Goal: Browse casually: Explore the website without a specific task or goal

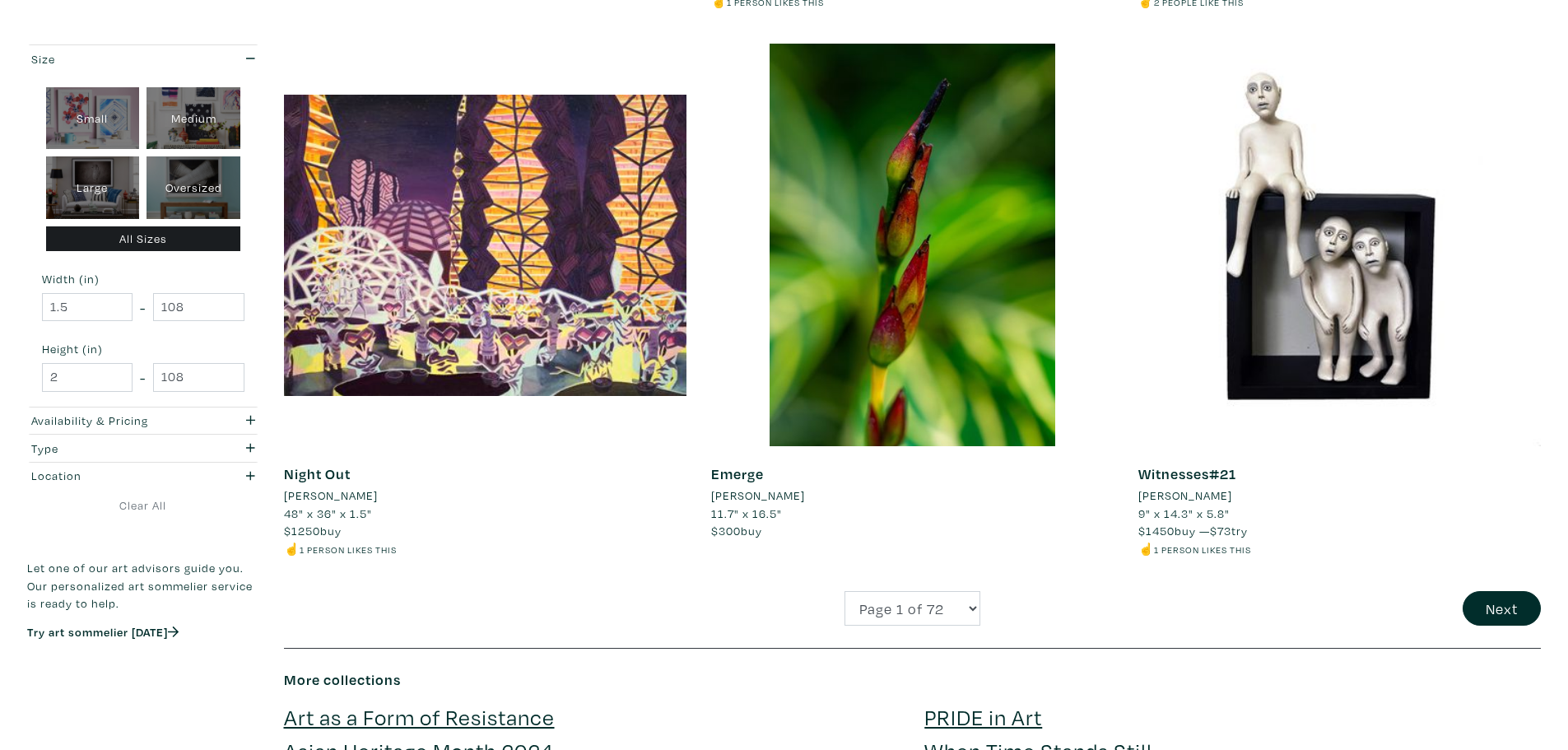
scroll to position [4364, 0]
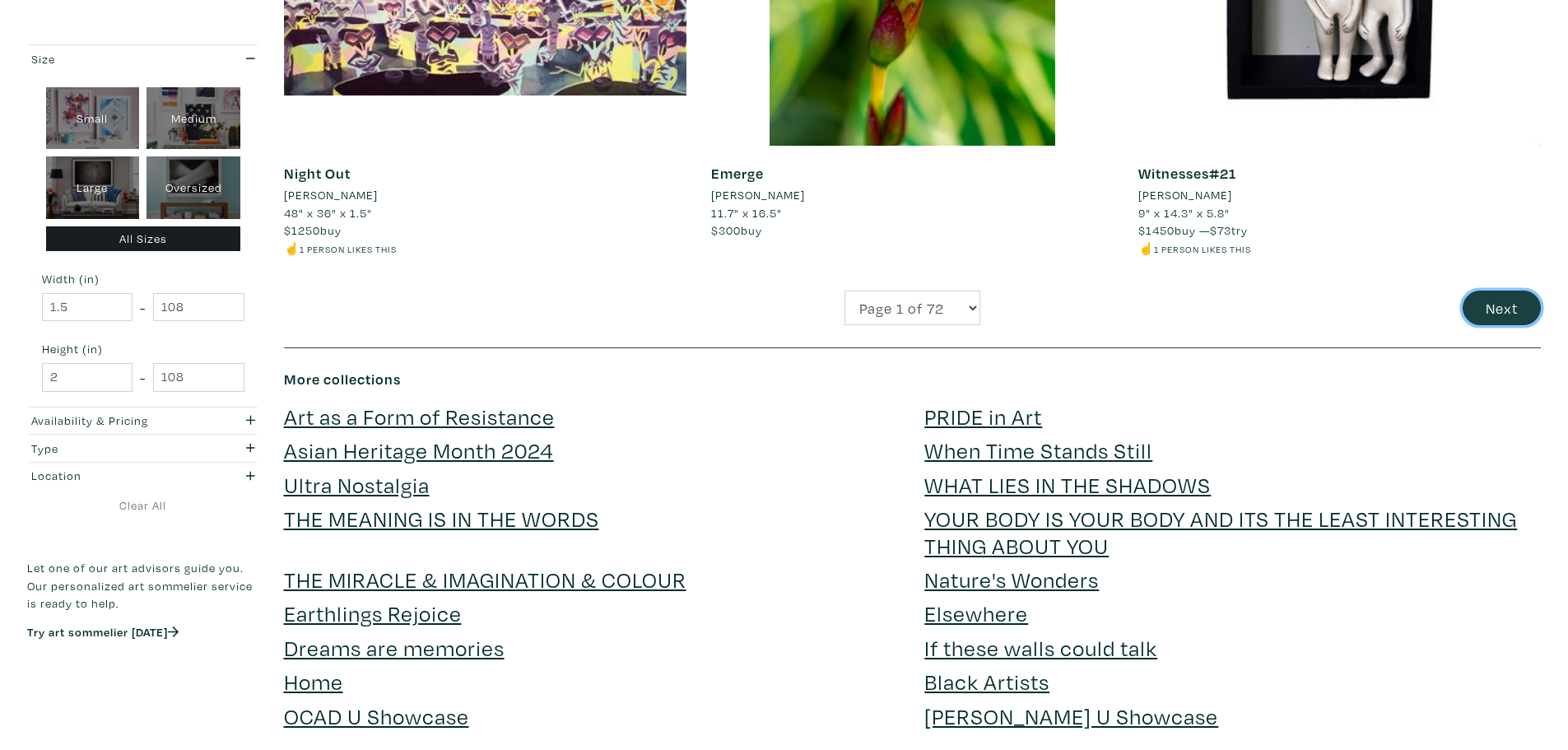
click at [1509, 309] on button "Next" at bounding box center [1501, 309] width 78 height 36
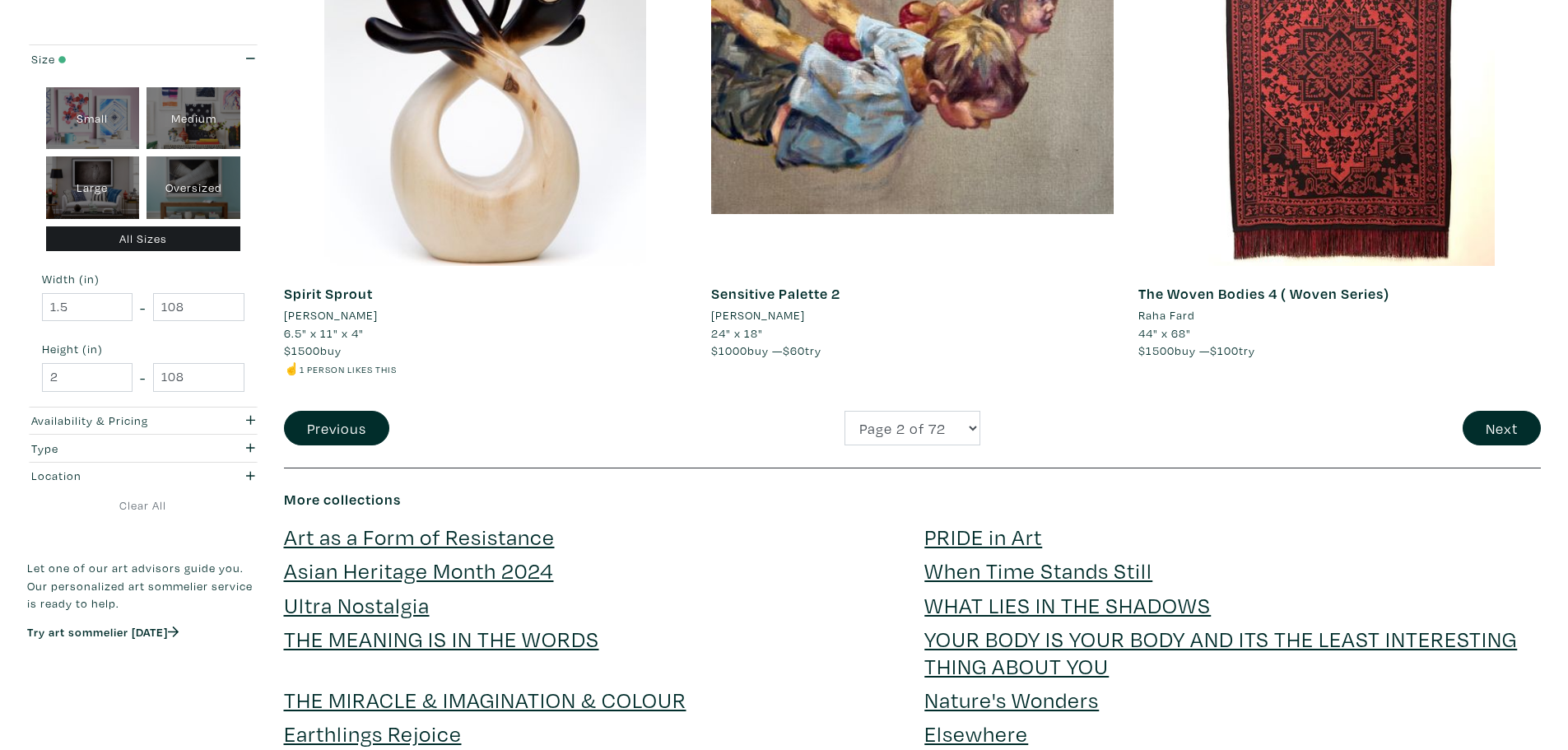
scroll to position [4199, 0]
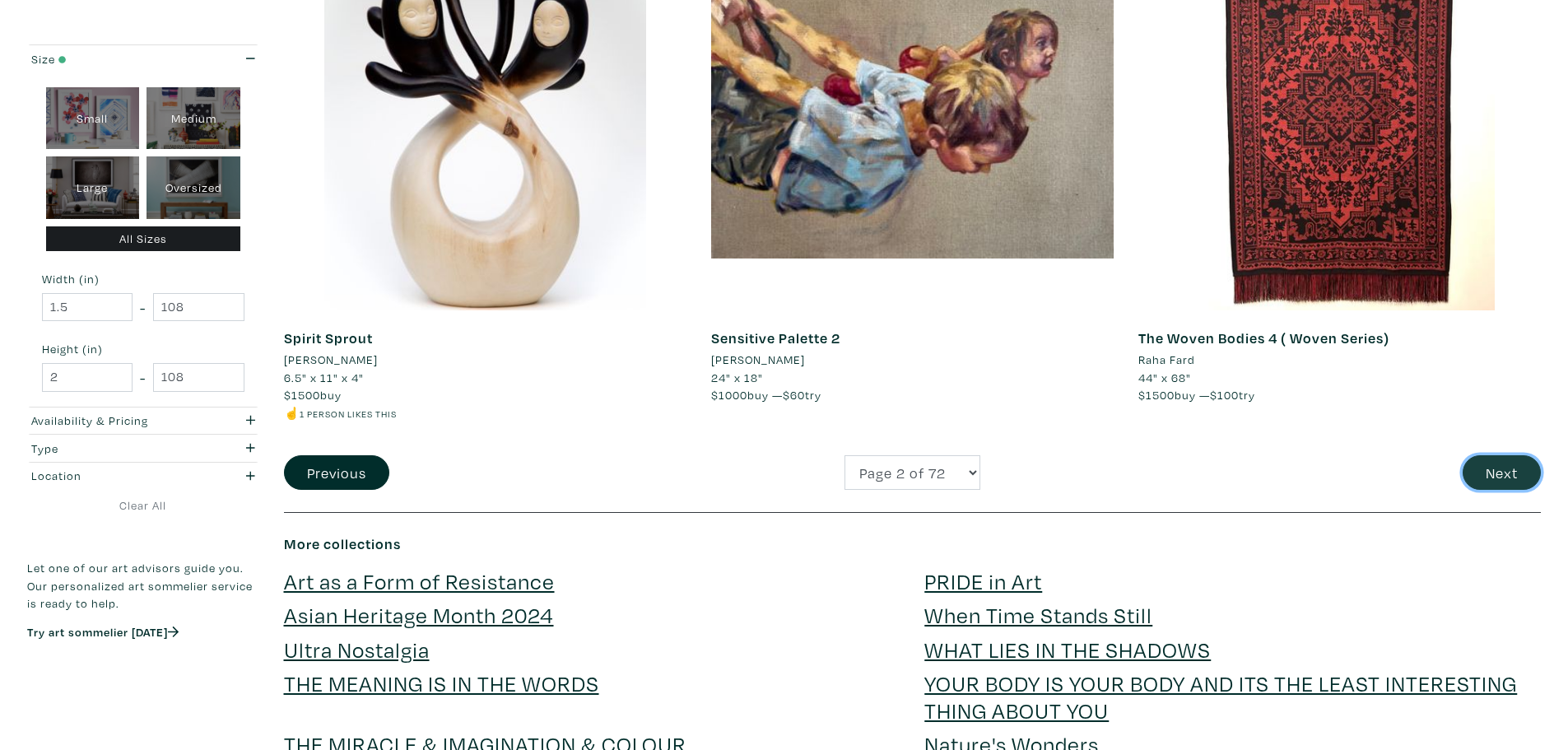
drag, startPoint x: 1519, startPoint y: 478, endPoint x: 1501, endPoint y: 477, distance: 18.0
click at [1519, 478] on button "Next" at bounding box center [1501, 473] width 78 height 36
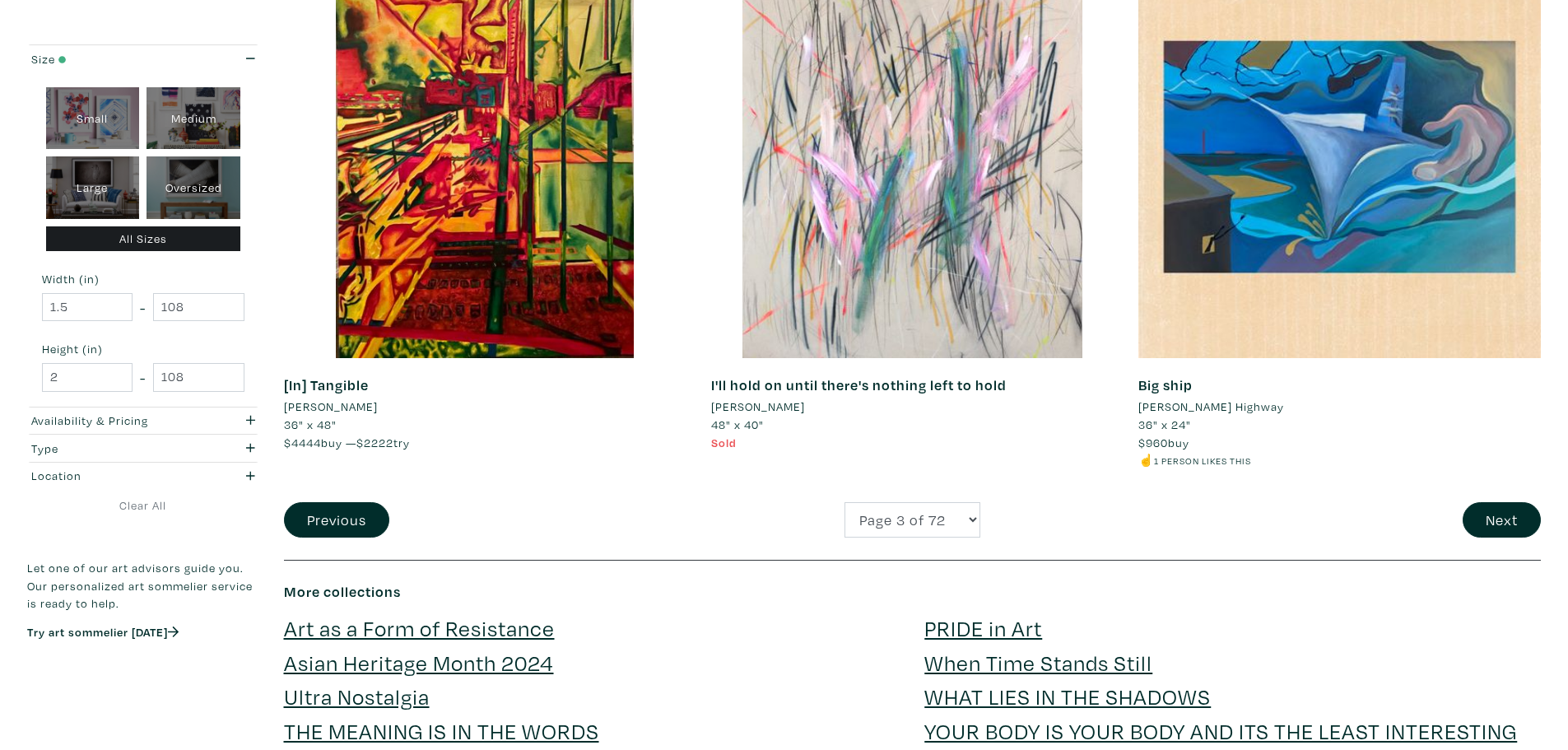
scroll to position [4034, 0]
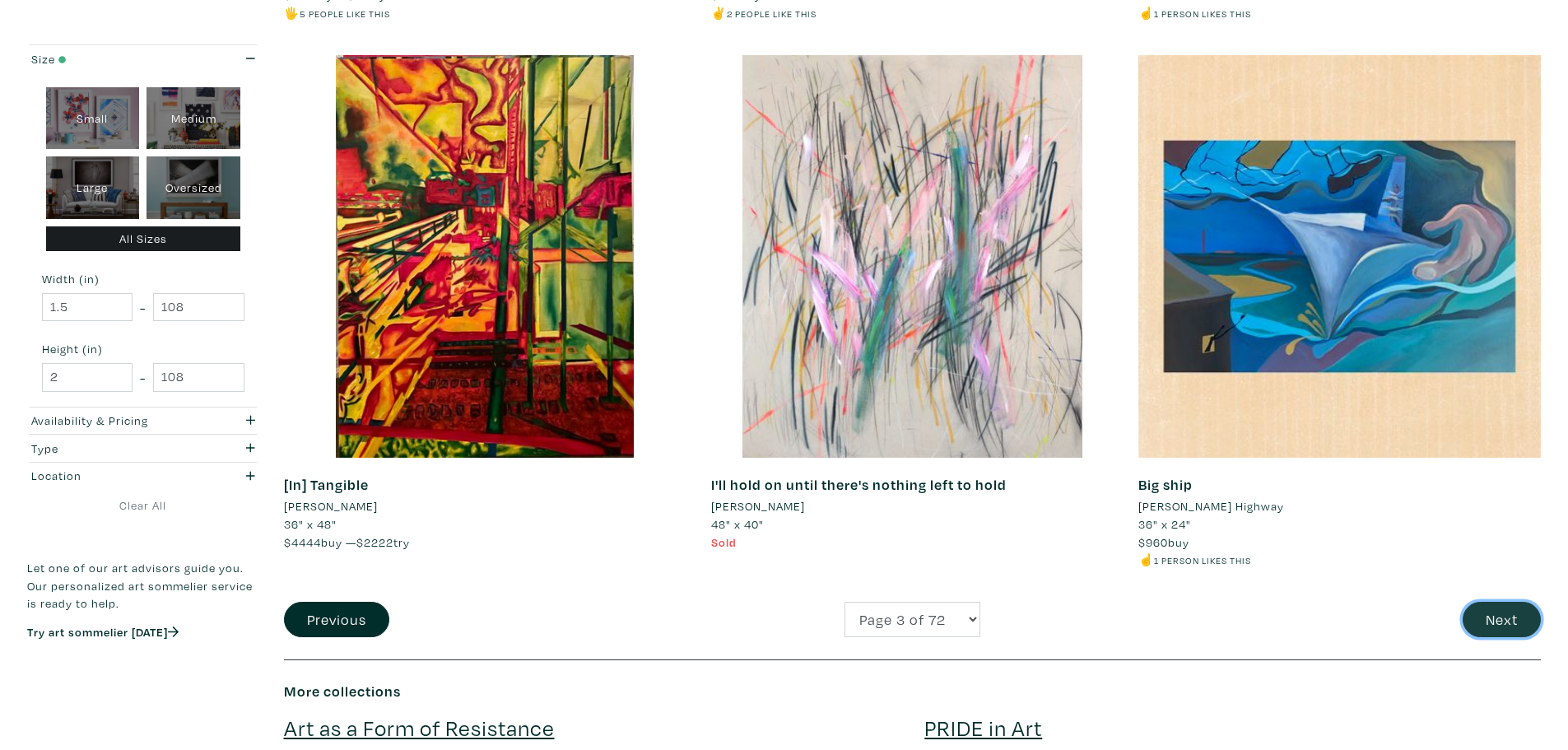
click at [1496, 612] on button "Next" at bounding box center [1501, 620] width 78 height 36
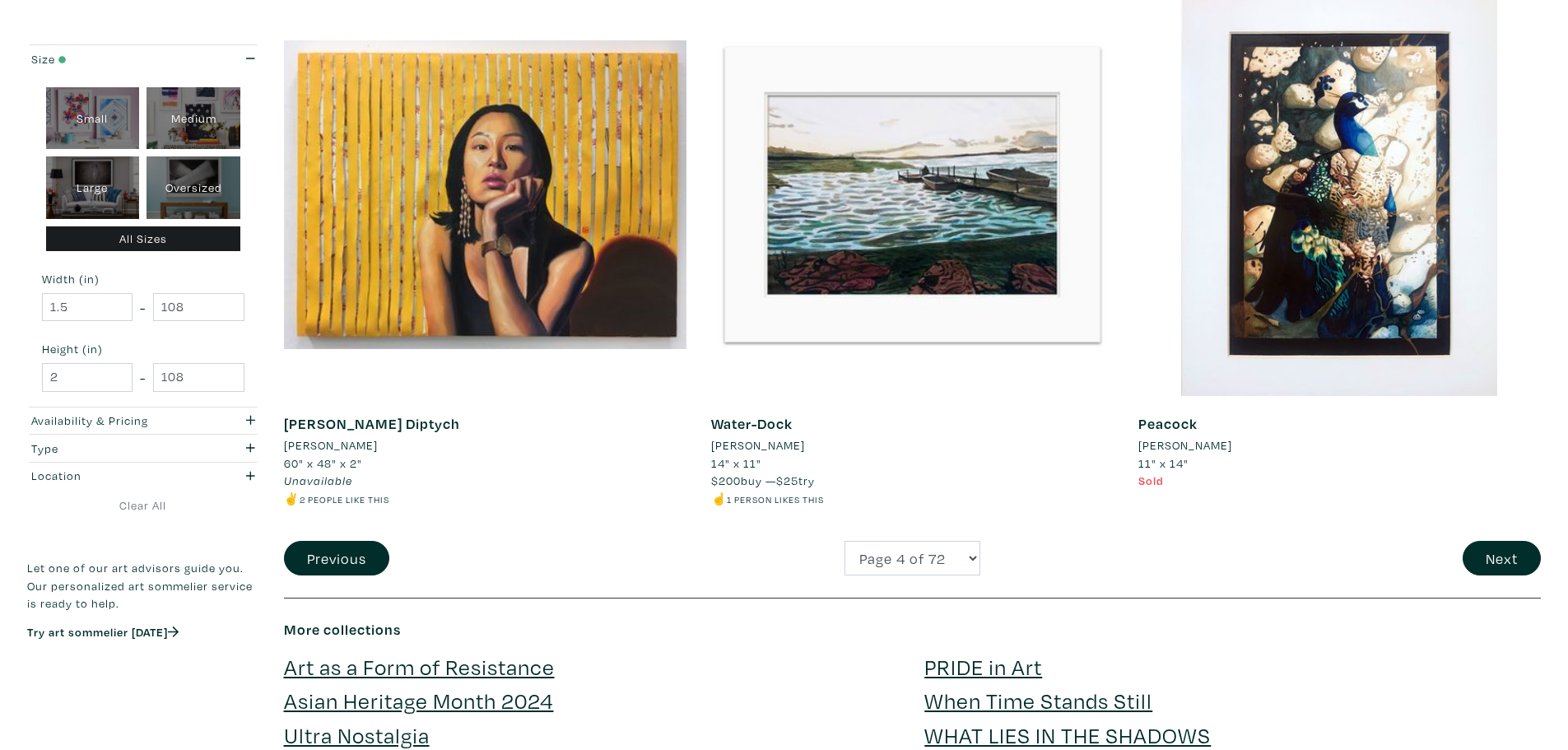
scroll to position [4117, 0]
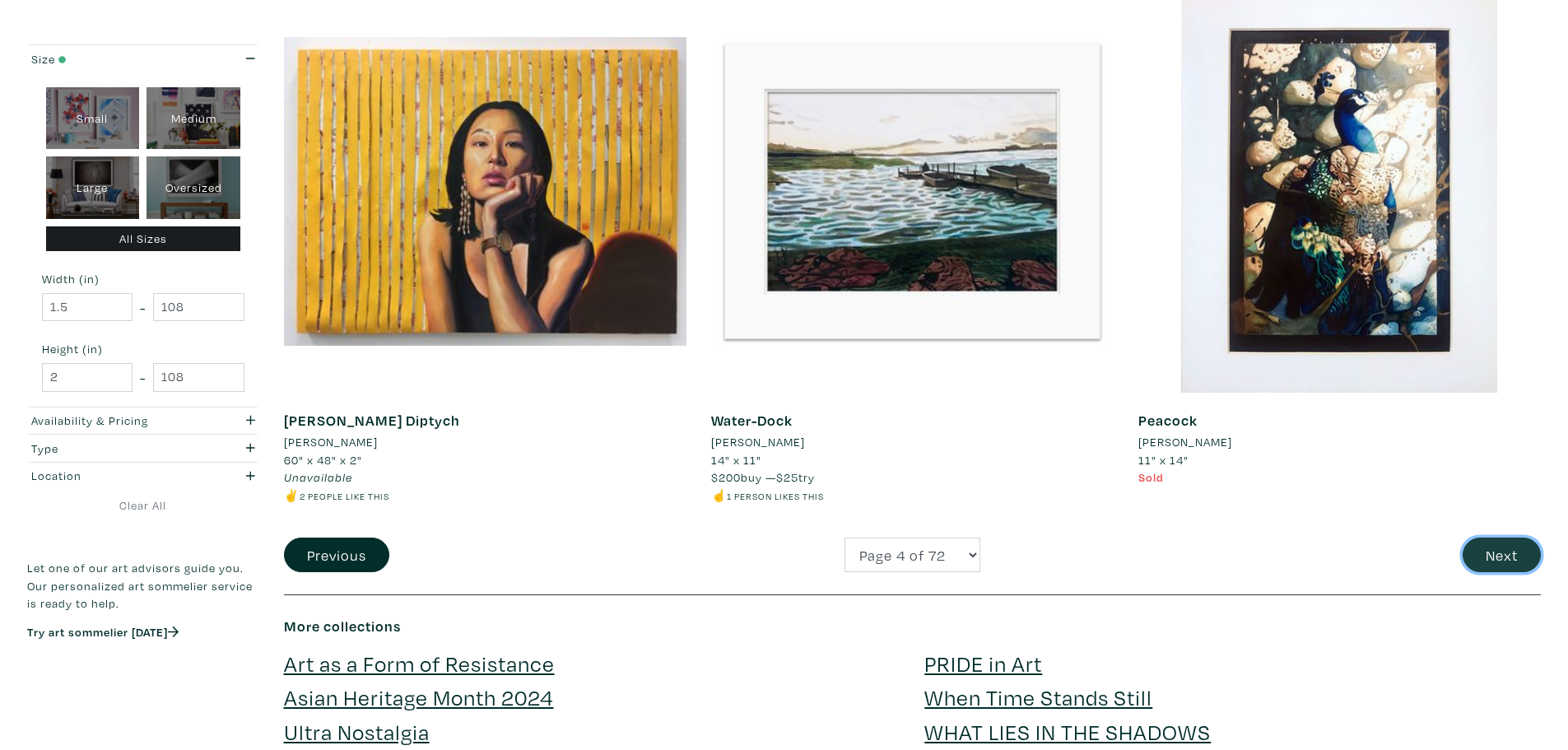
click at [1485, 563] on button "Next" at bounding box center [1501, 555] width 78 height 36
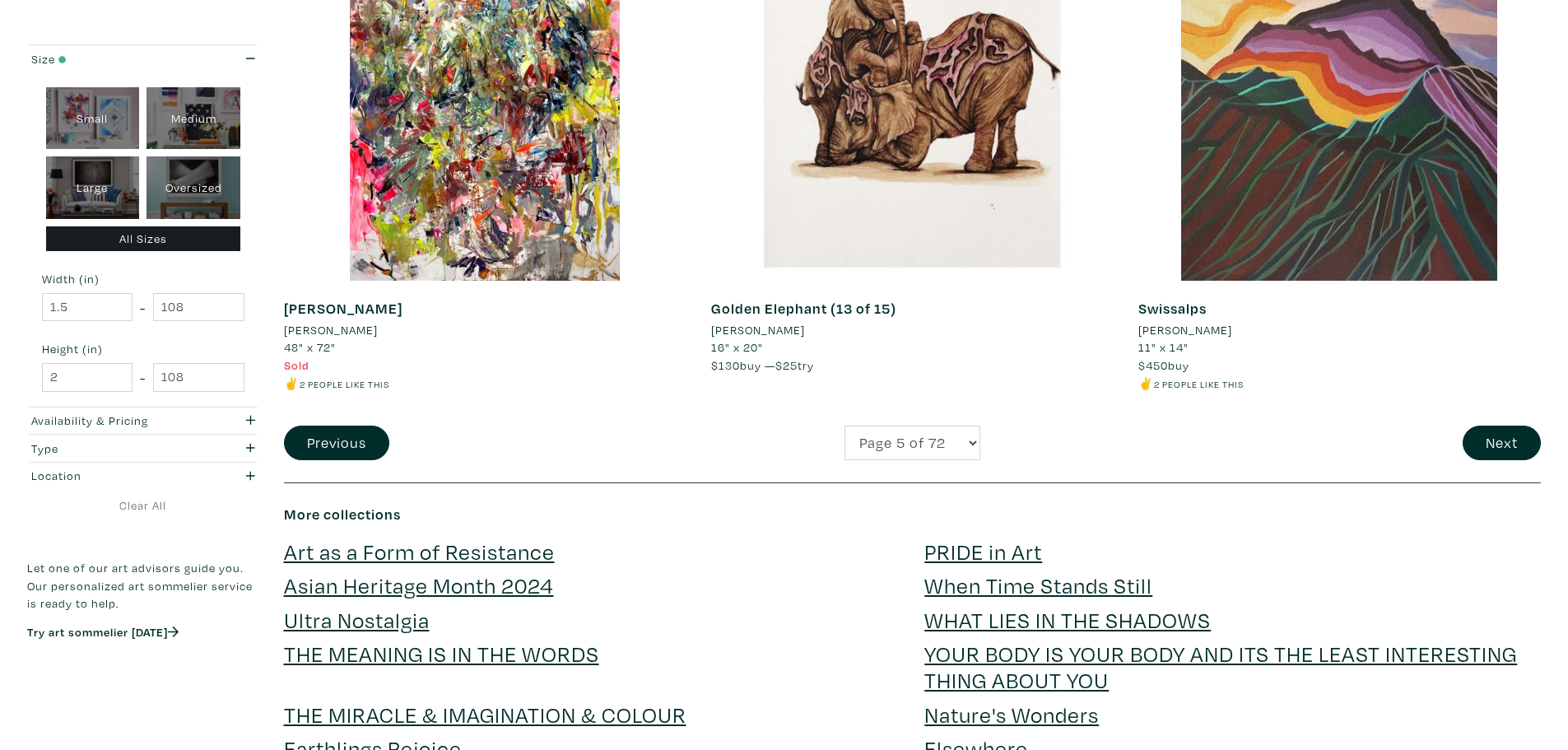
scroll to position [4199, 0]
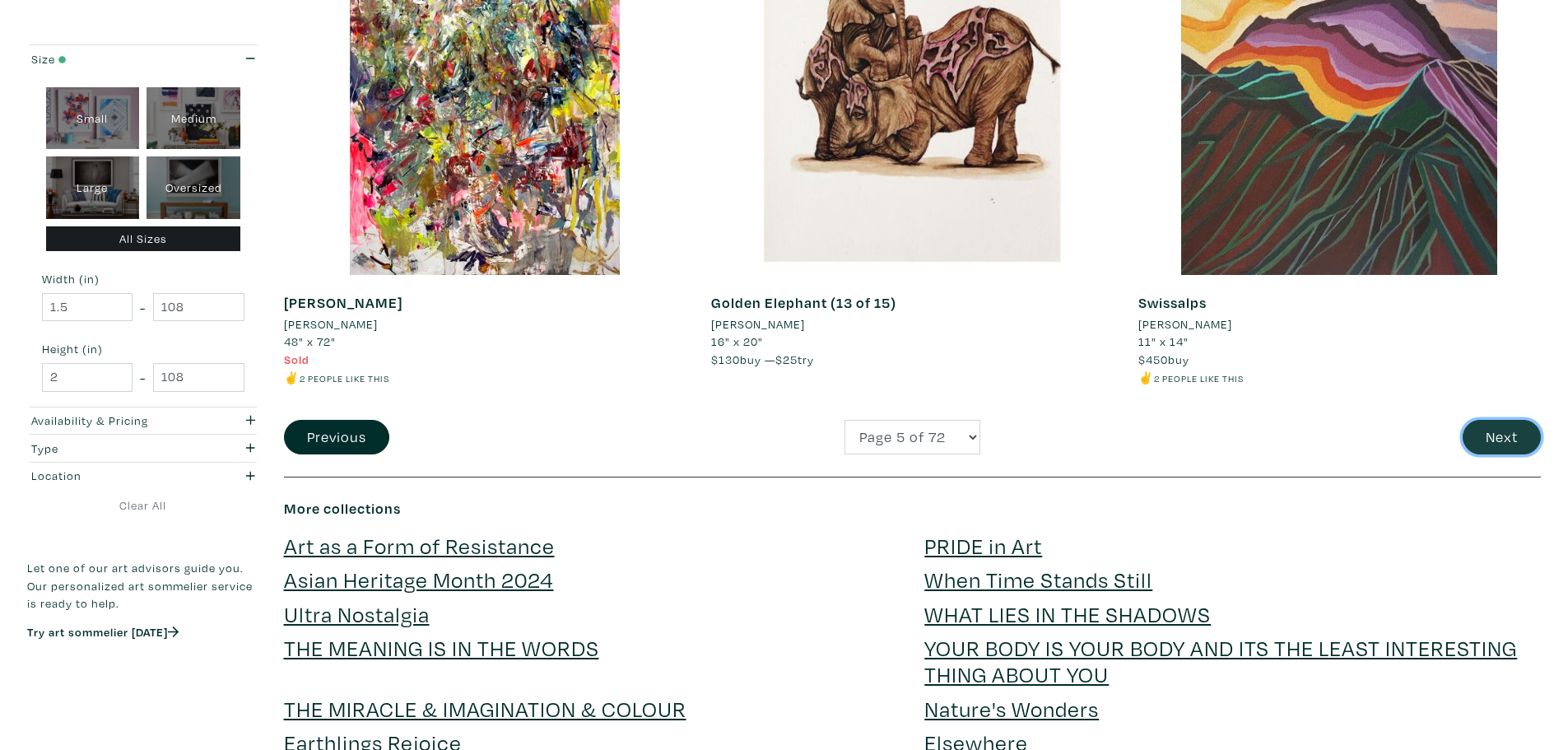
click at [1520, 434] on button "Next" at bounding box center [1501, 438] width 78 height 36
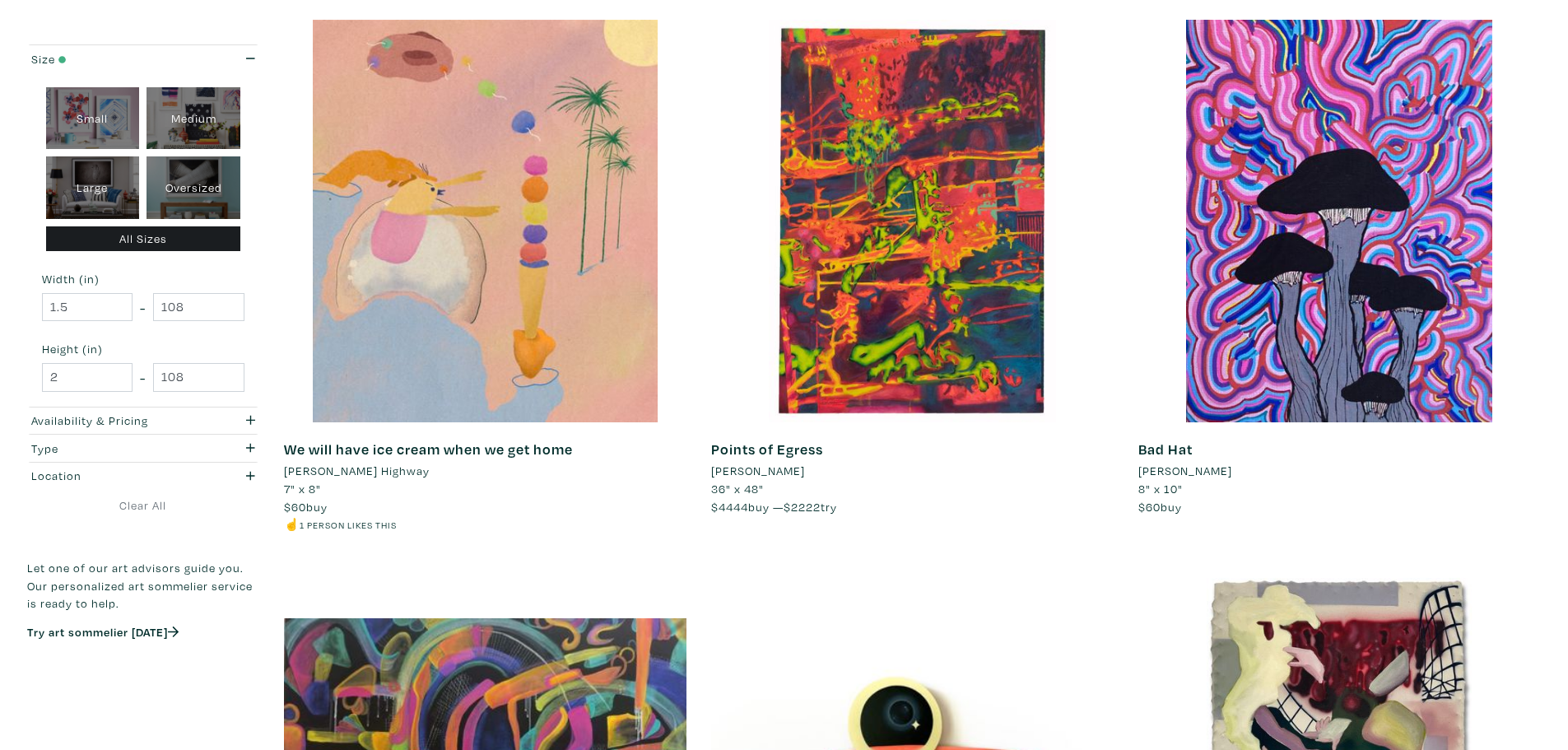
scroll to position [4117, 0]
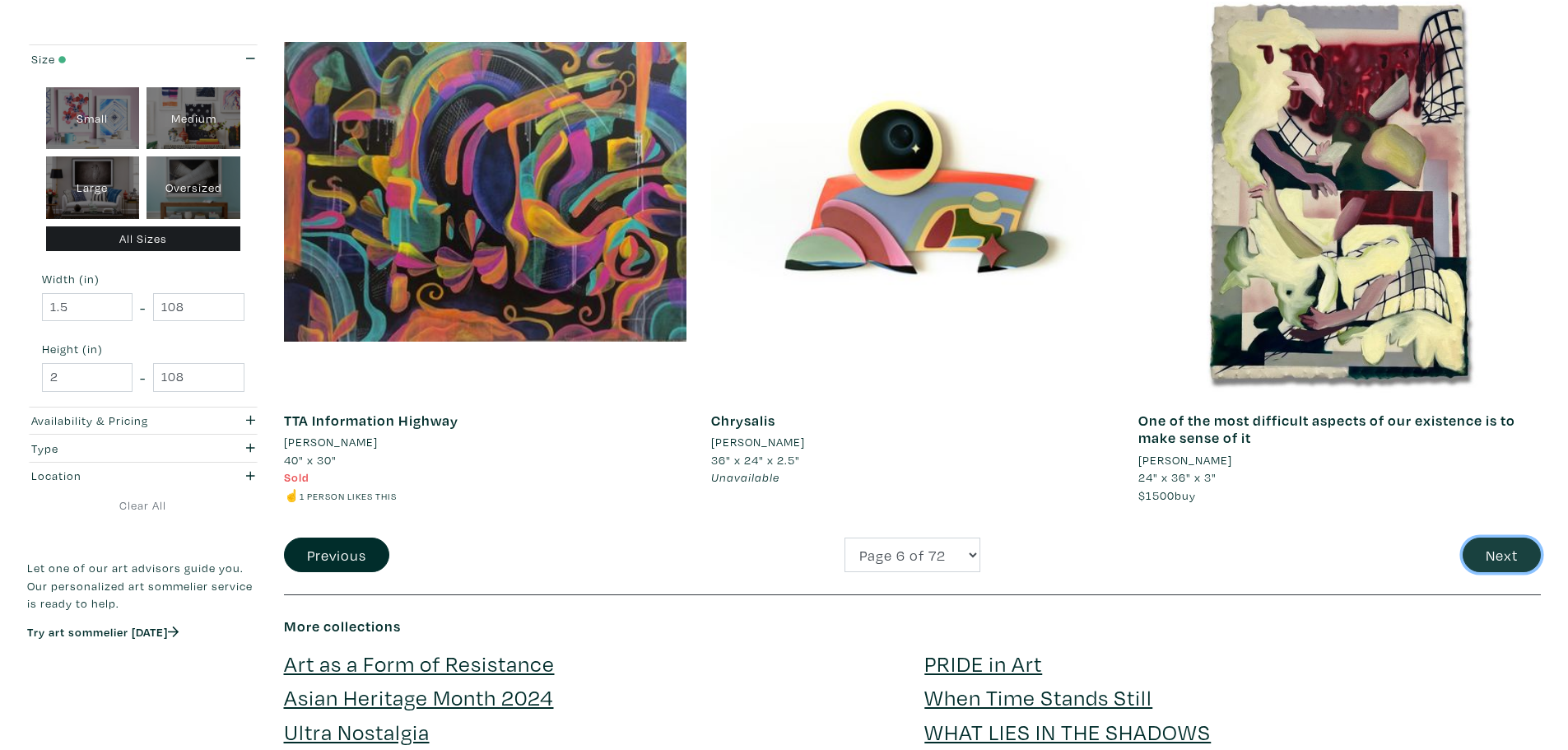
click at [1504, 554] on button "Next" at bounding box center [1501, 555] width 78 height 36
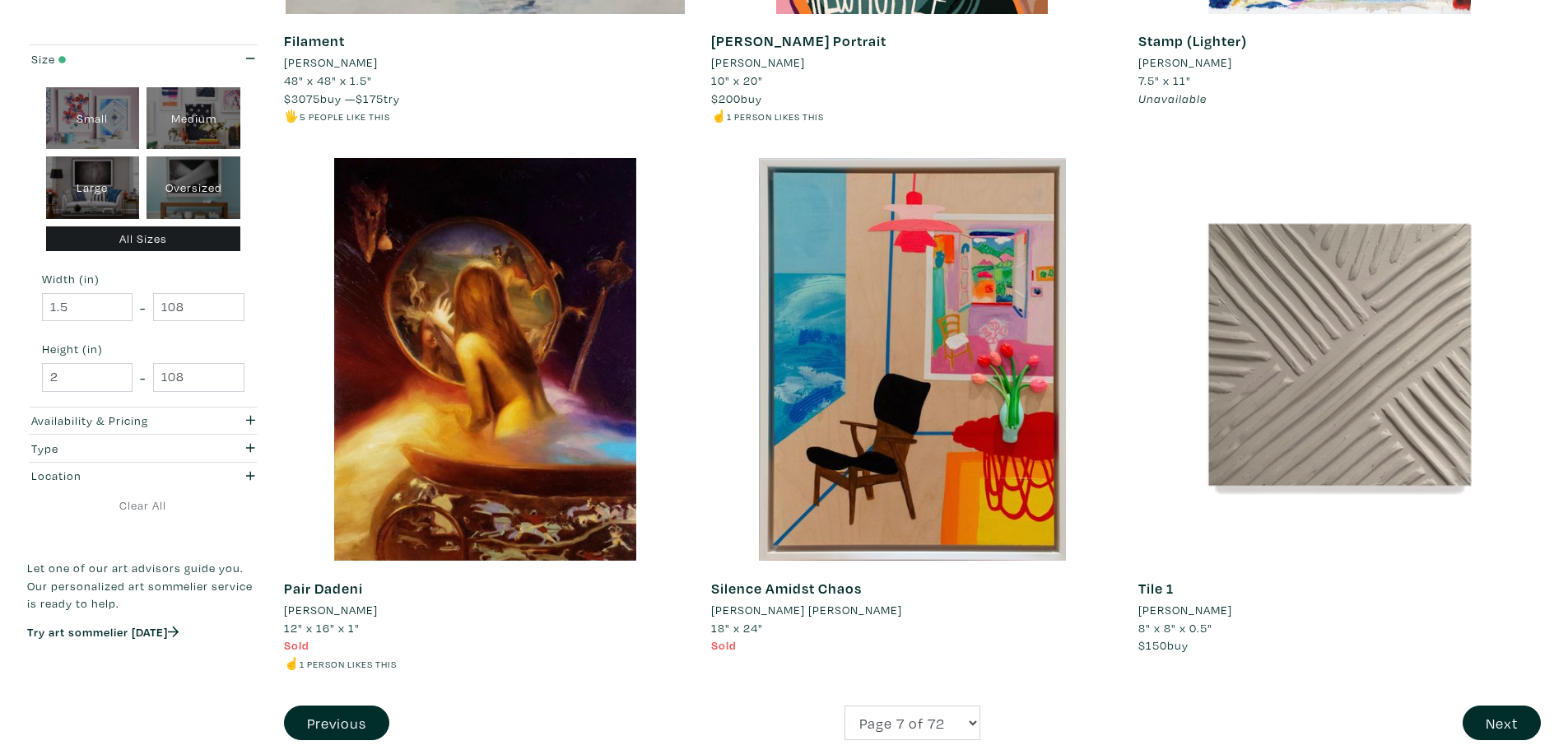
scroll to position [3952, 0]
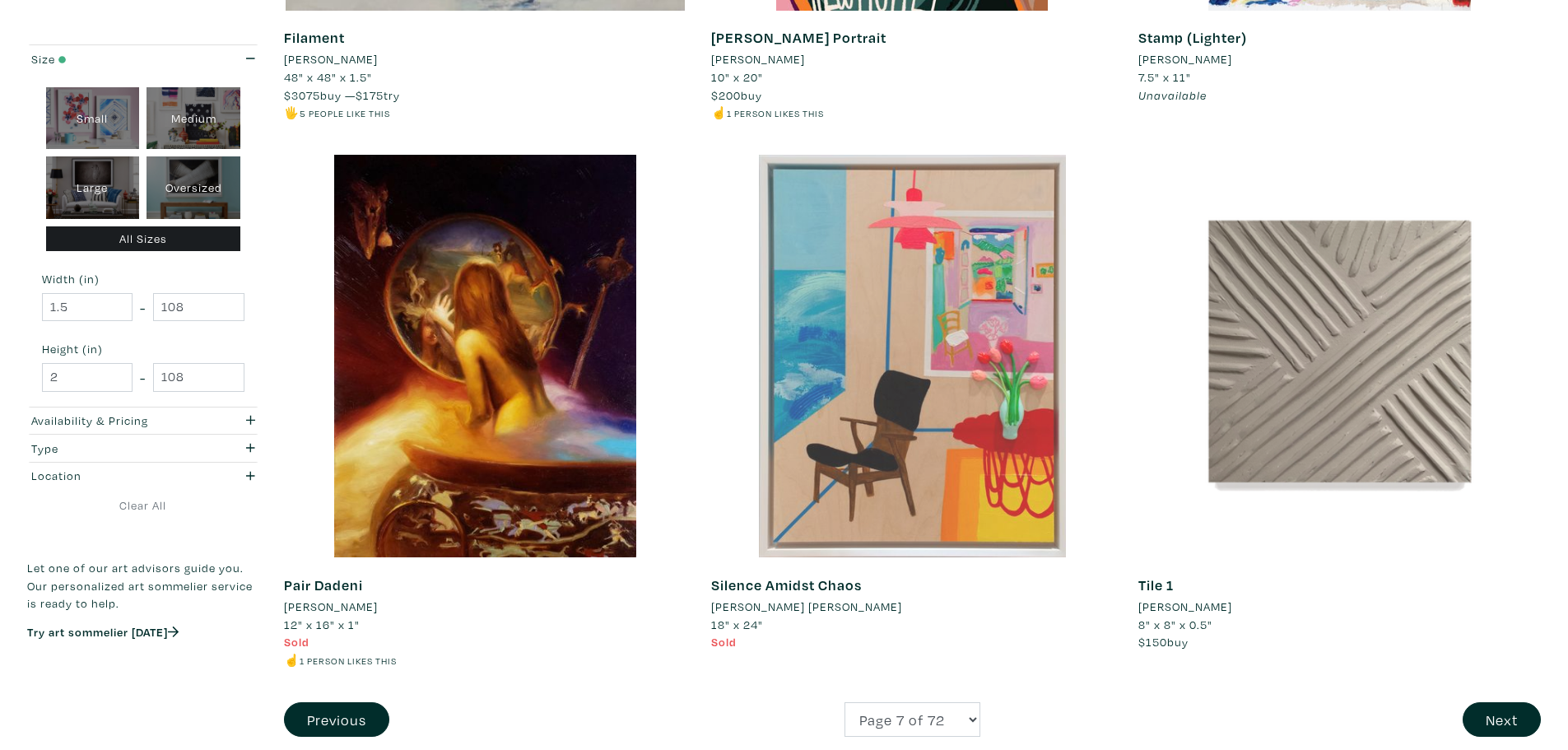
click at [846, 378] on div at bounding box center [912, 356] width 403 height 403
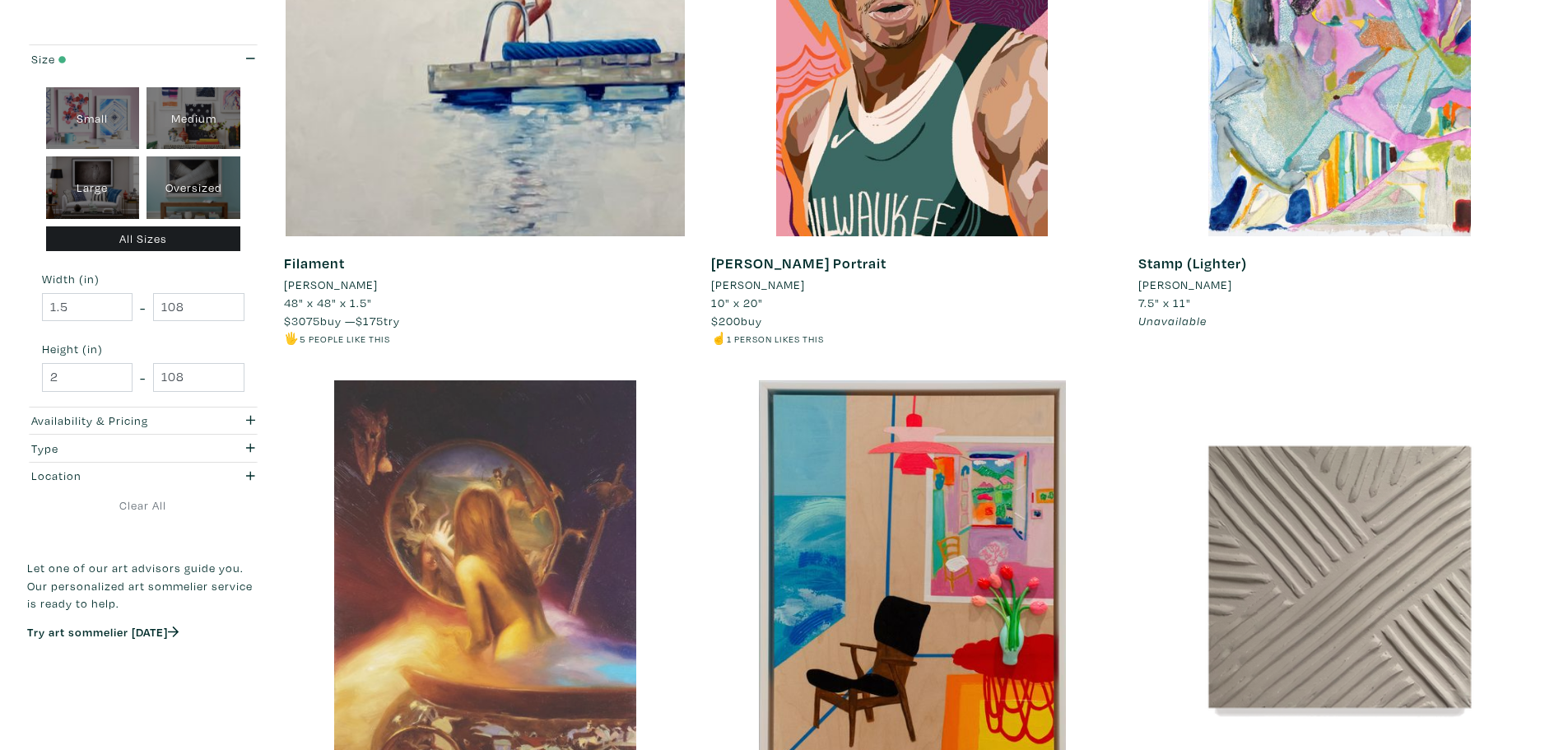
scroll to position [3705, 0]
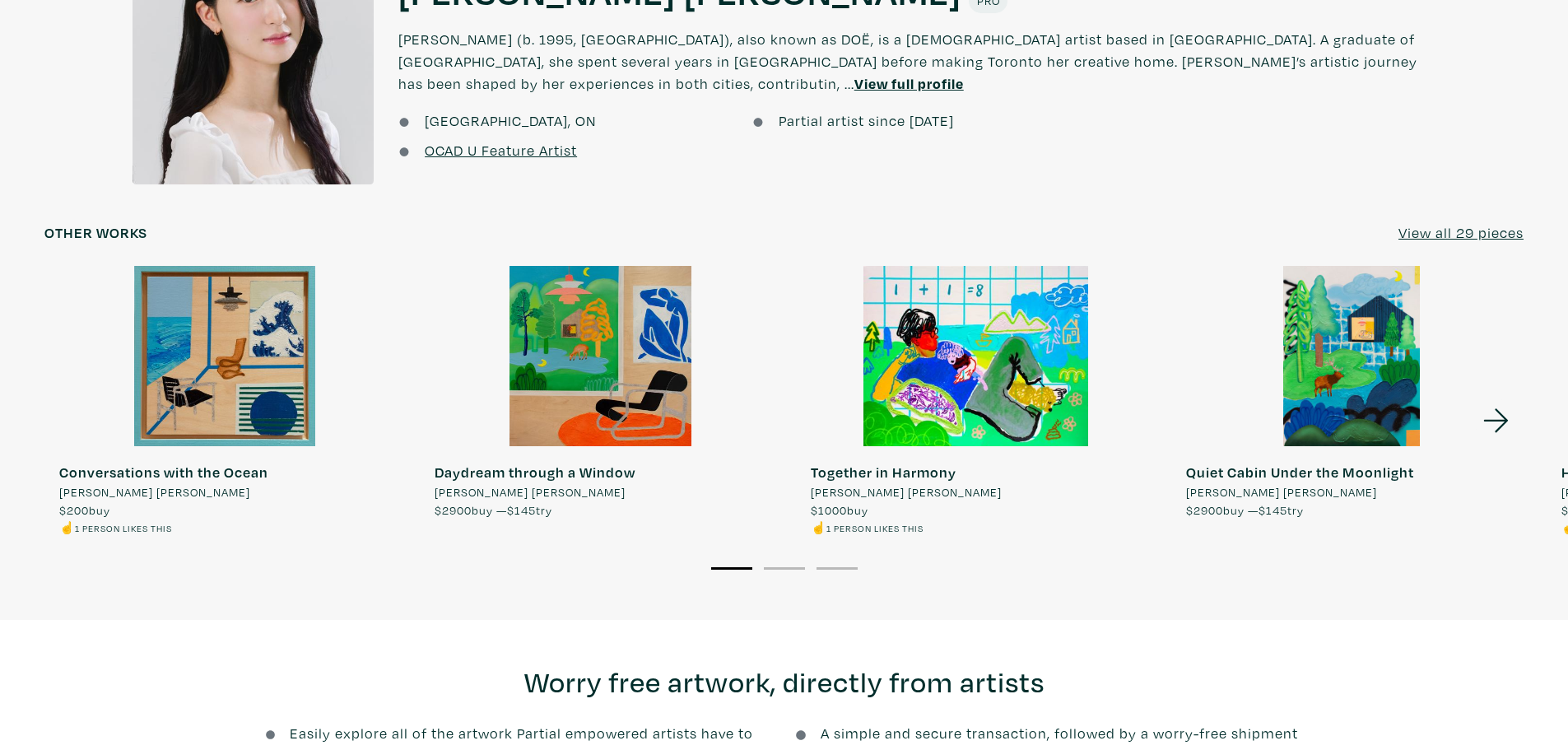
scroll to position [1482, 0]
click at [1502, 421] on icon at bounding box center [1496, 421] width 24 height 24
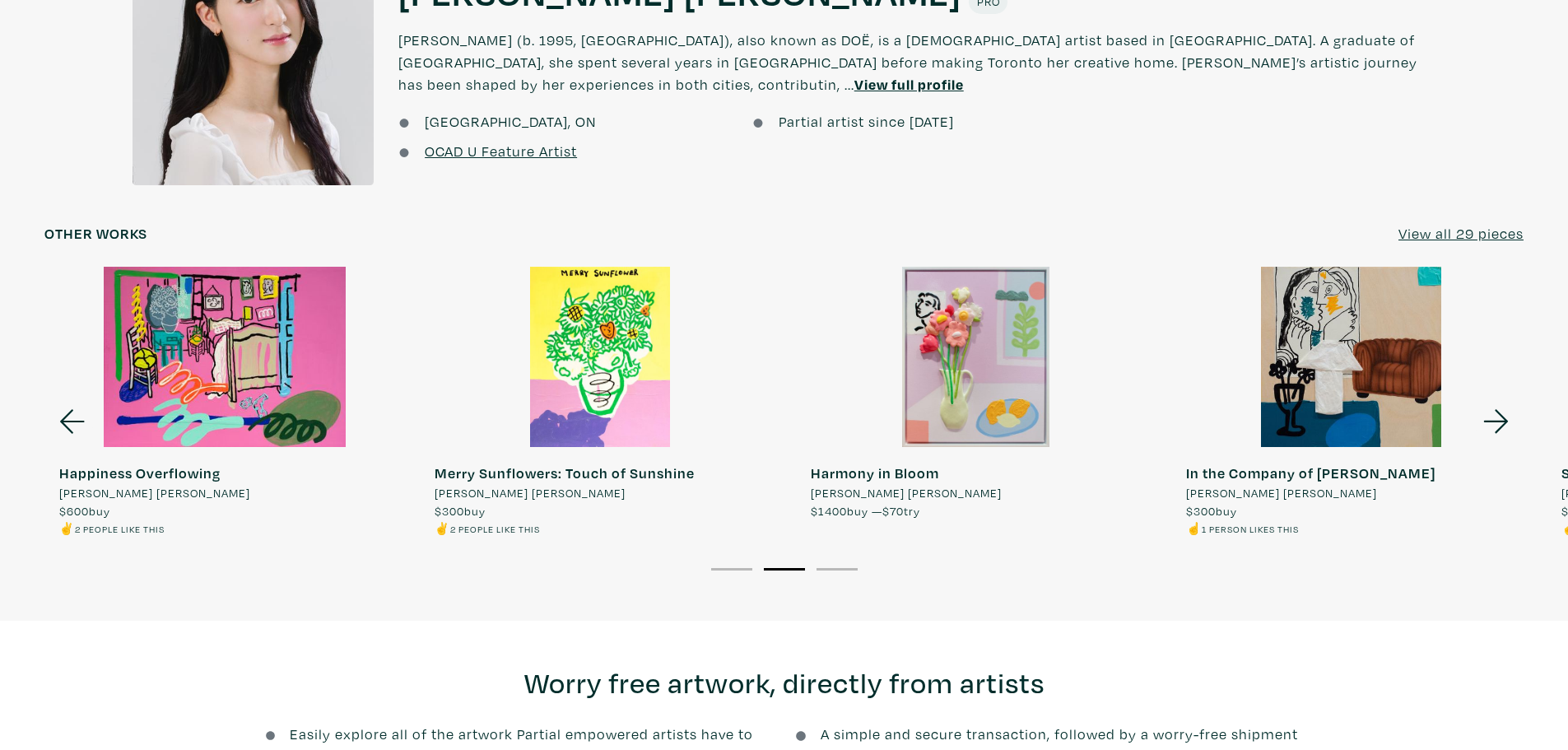
click at [1502, 421] on icon at bounding box center [1496, 421] width 24 height 24
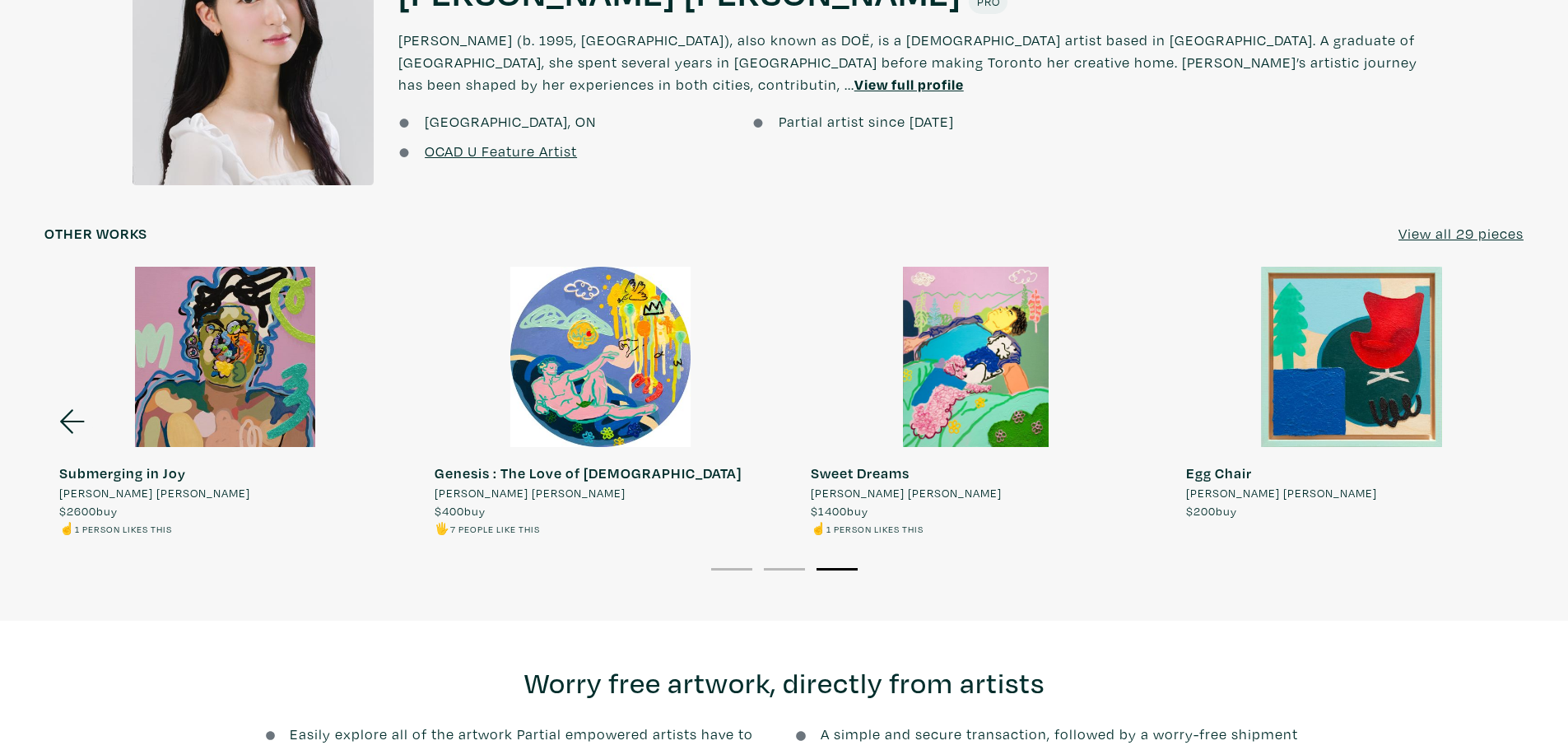
click at [1502, 421] on div at bounding box center [1351, 357] width 360 height 181
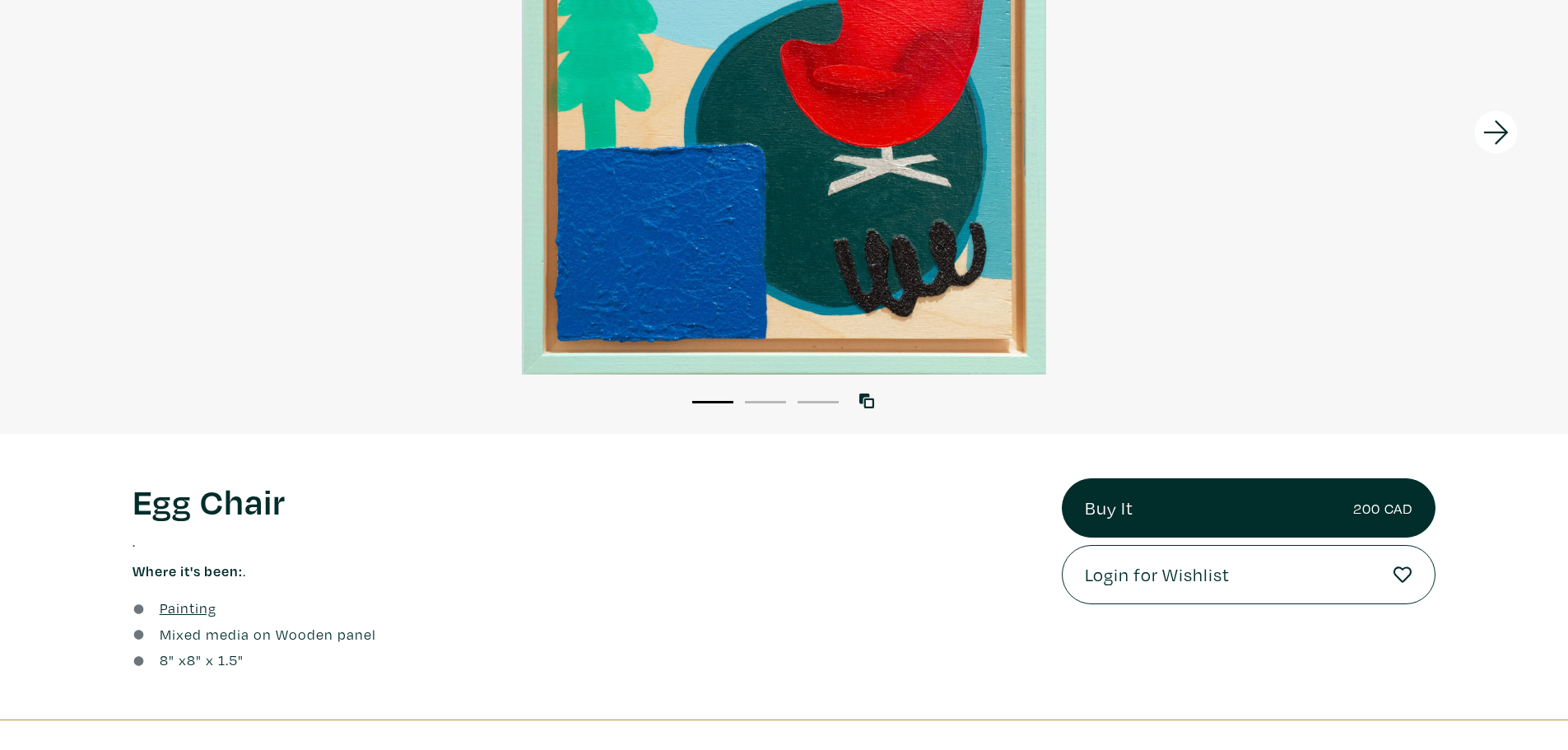
scroll to position [165, 0]
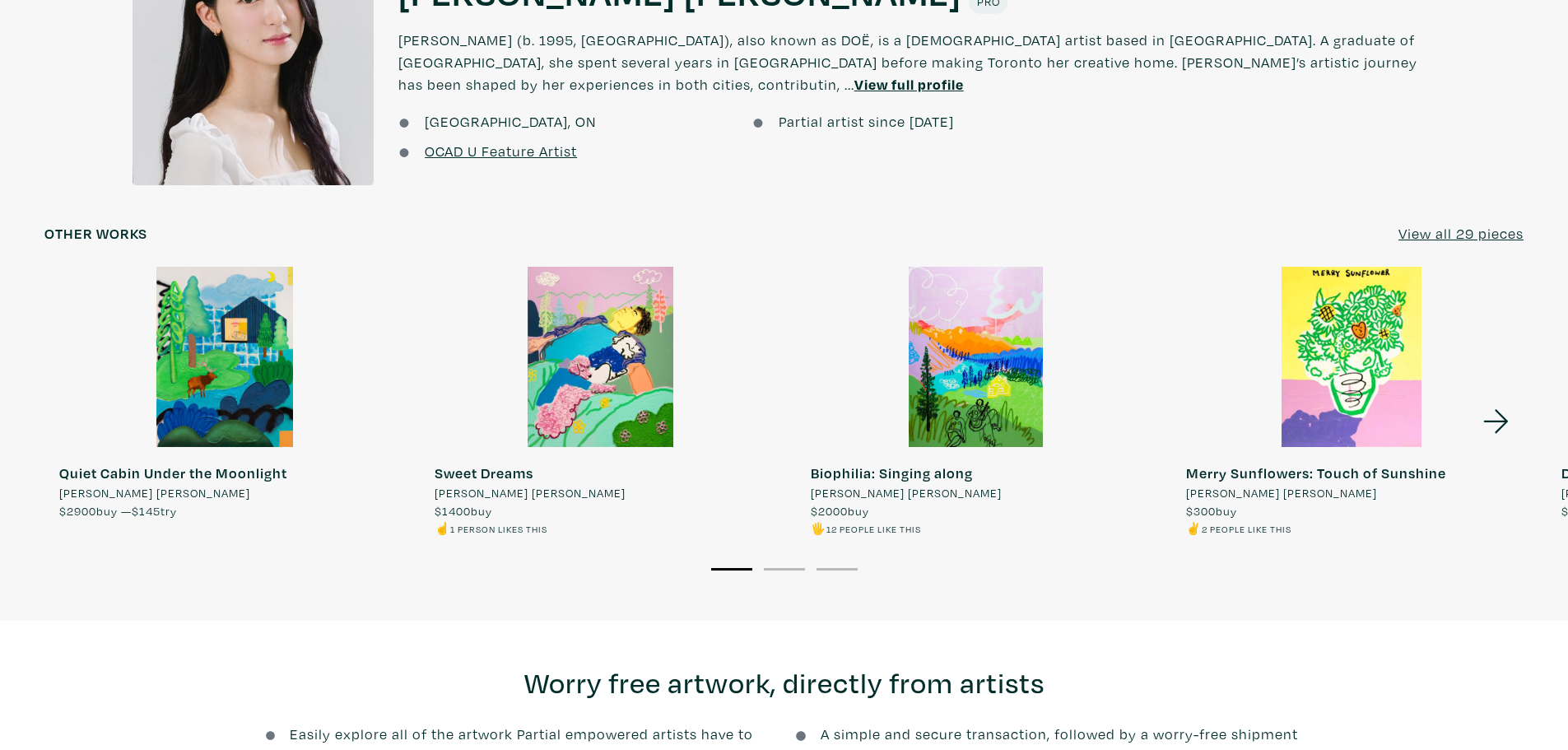
click at [1499, 410] on icon at bounding box center [1496, 421] width 55 height 44
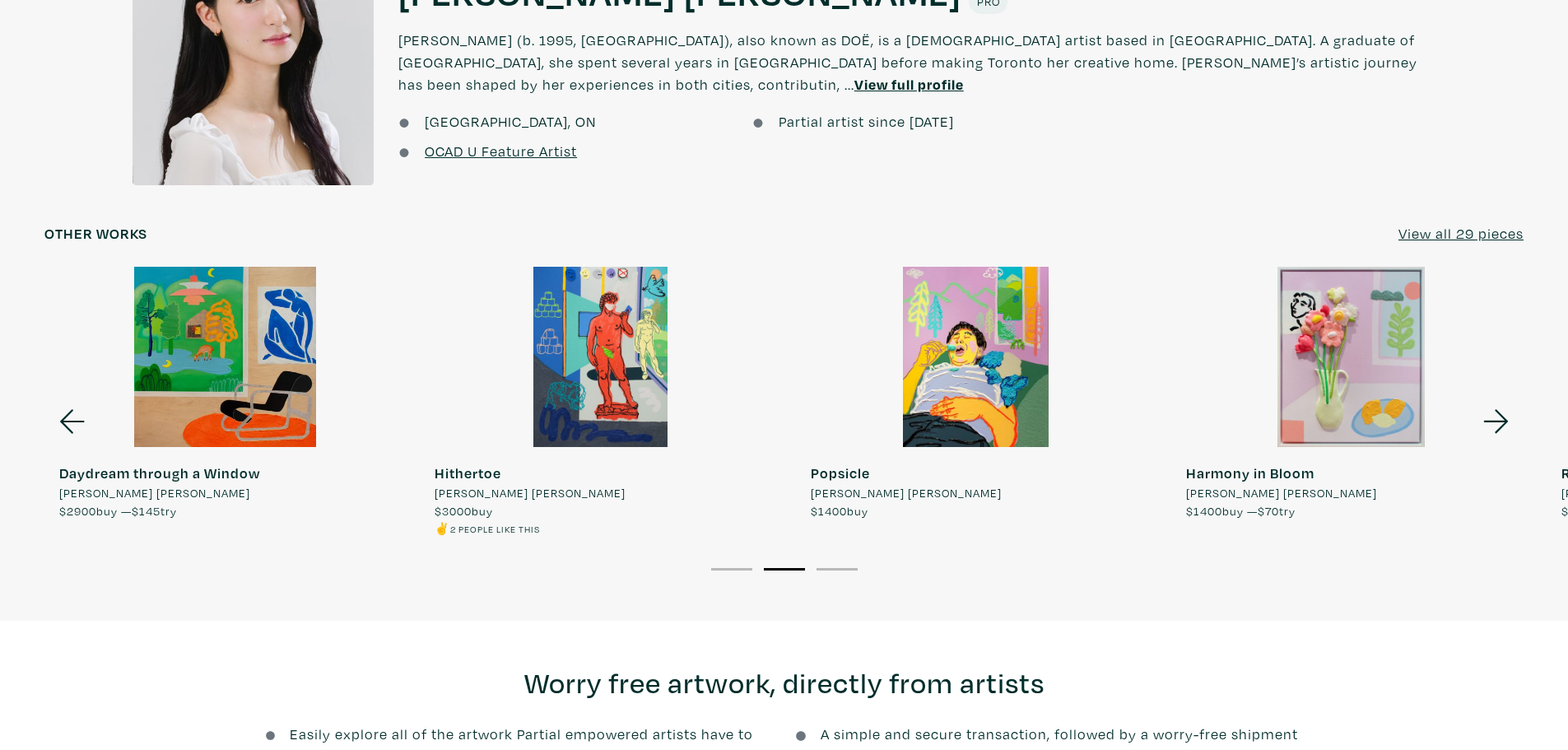
click at [145, 356] on div at bounding box center [224, 357] width 360 height 181
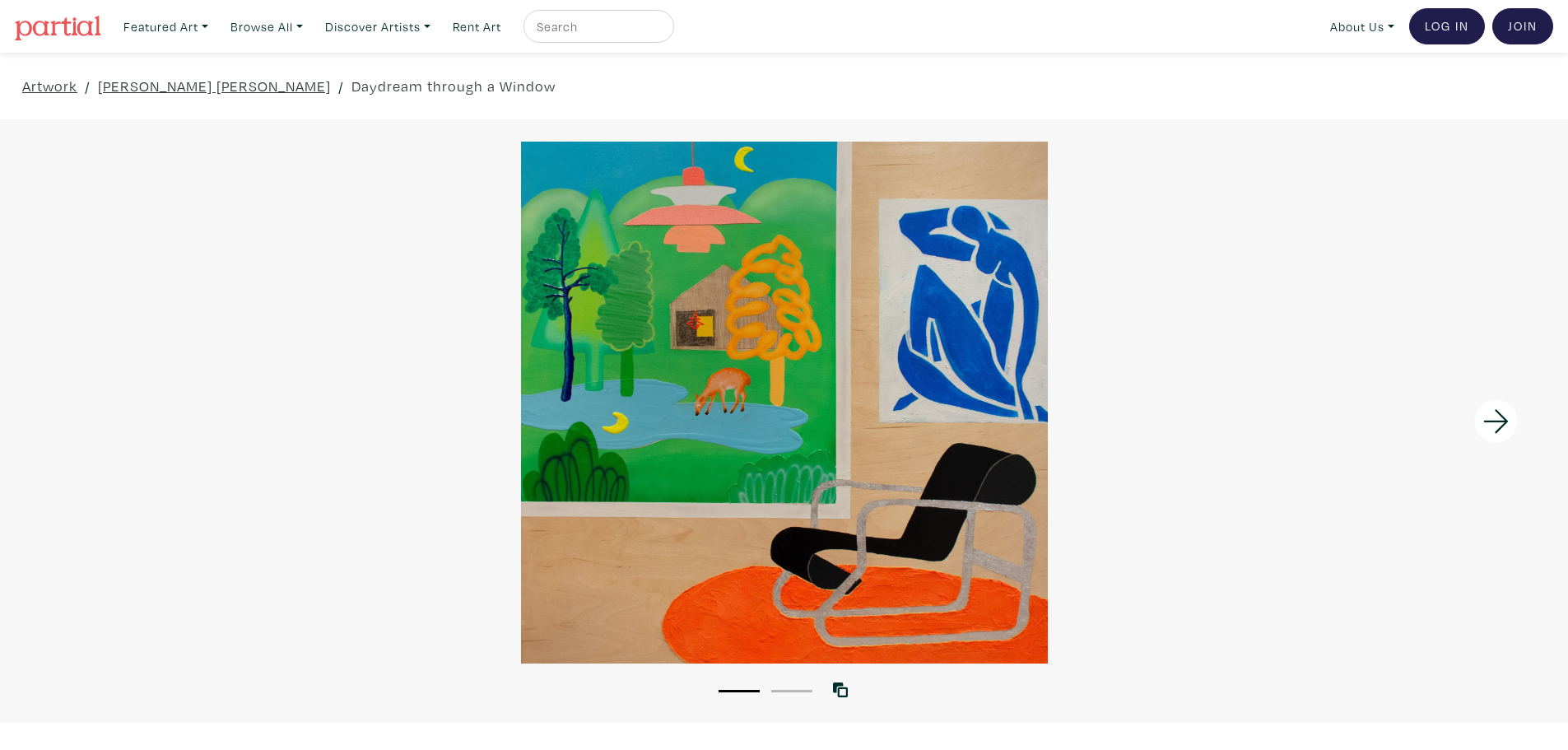
click at [1511, 416] on icon at bounding box center [1496, 421] width 55 height 44
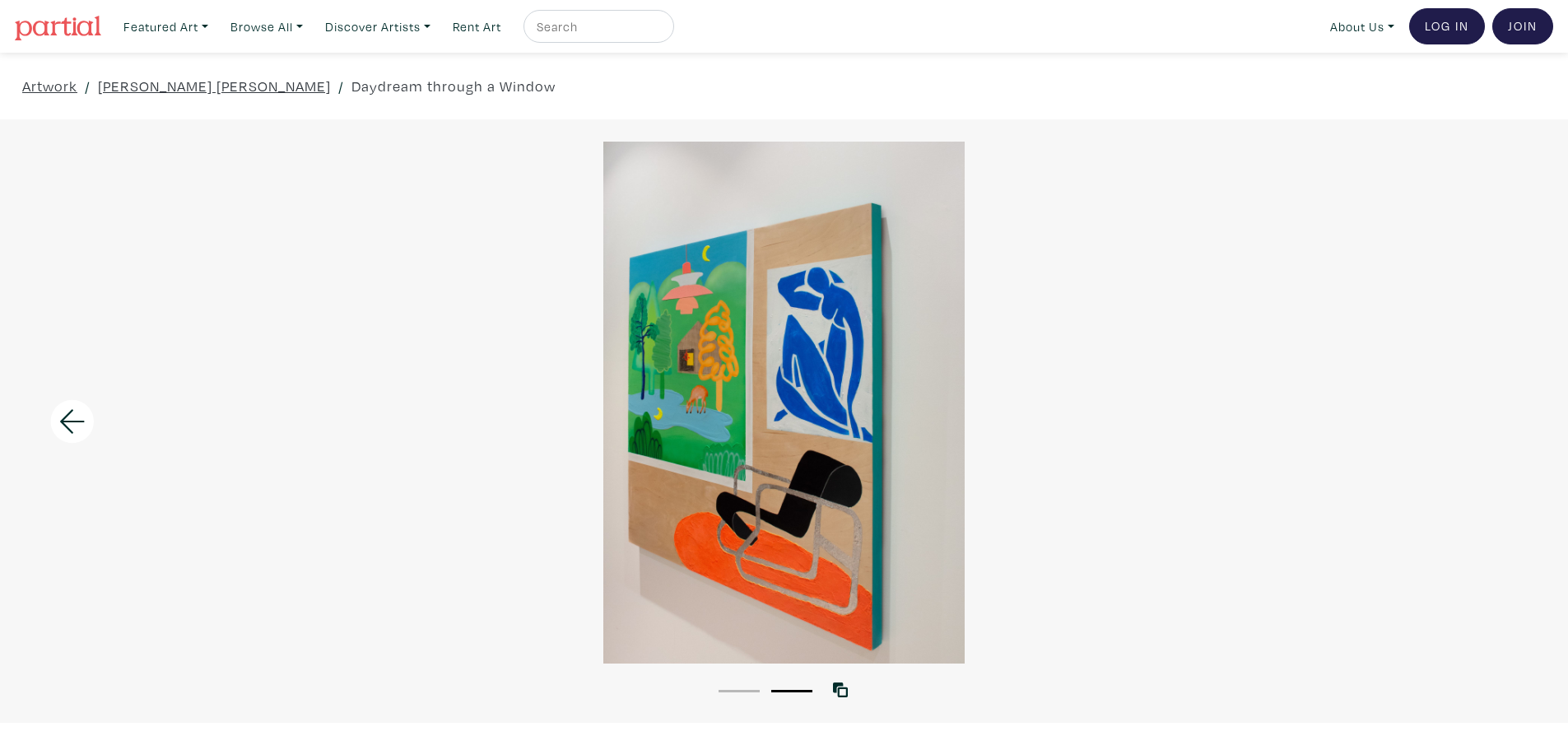
click at [54, 411] on icon at bounding box center [71, 421] width 55 height 44
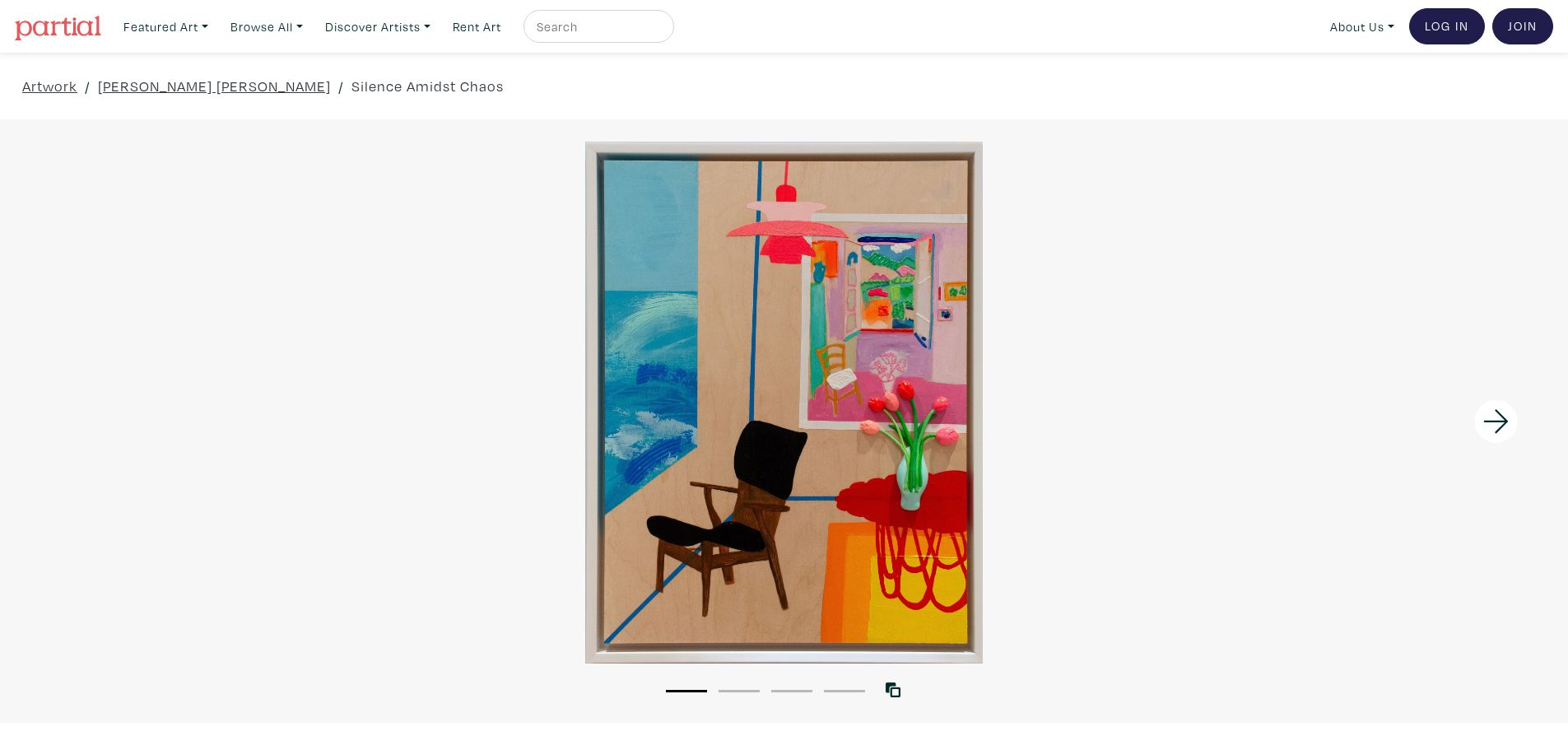
click at [1484, 415] on icon at bounding box center [1496, 421] width 55 height 44
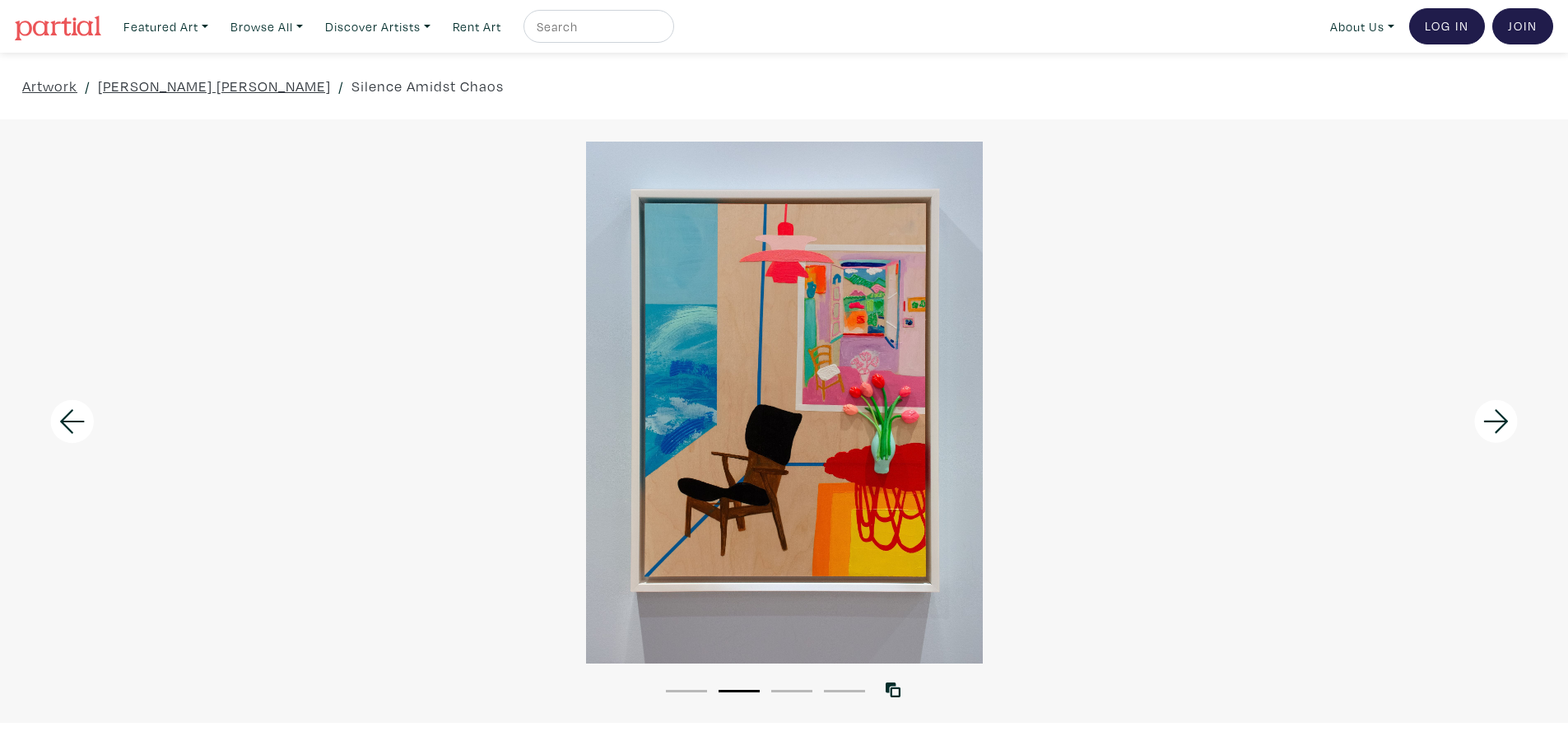
click at [1484, 415] on icon at bounding box center [1496, 421] width 55 height 44
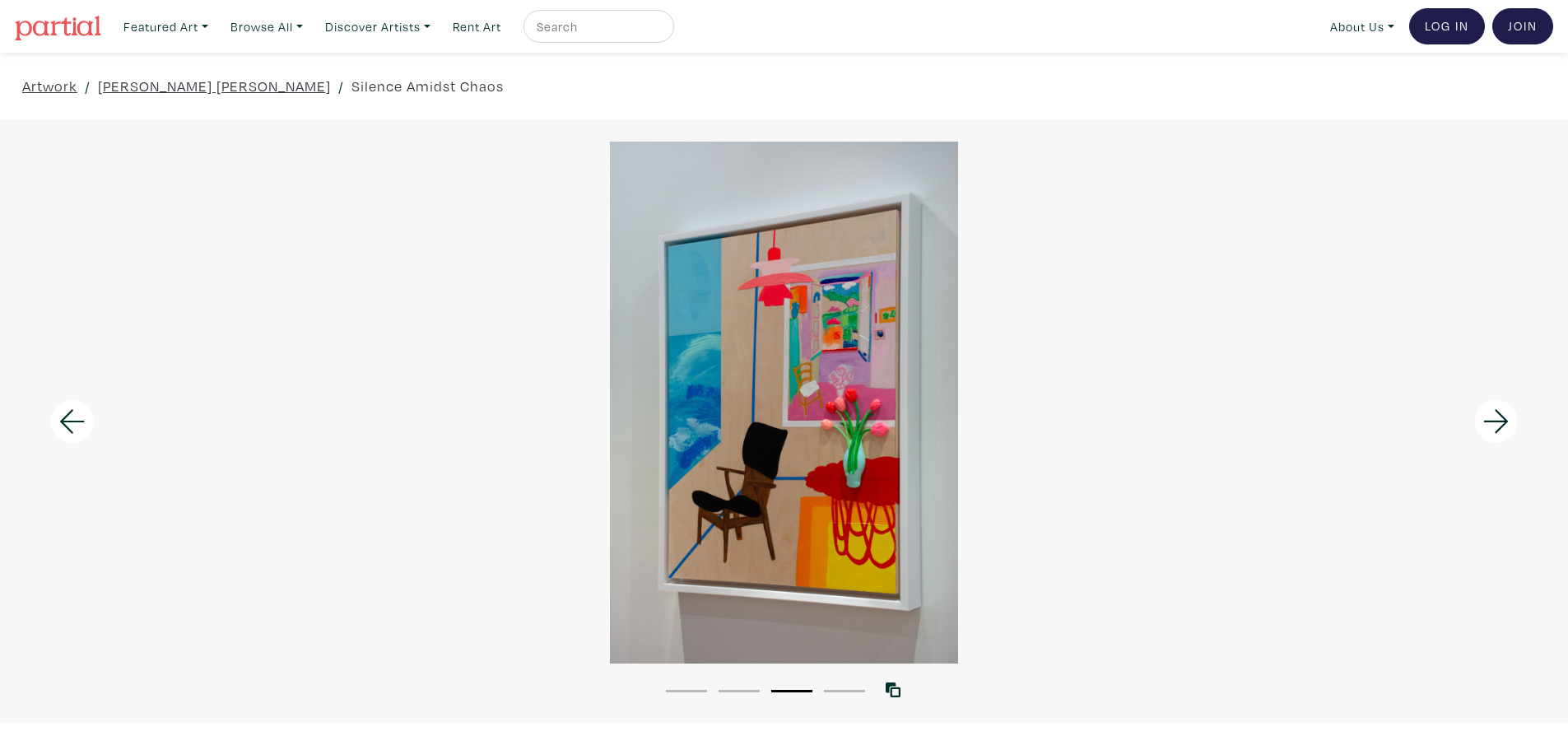
click at [1484, 415] on icon at bounding box center [1496, 421] width 55 height 44
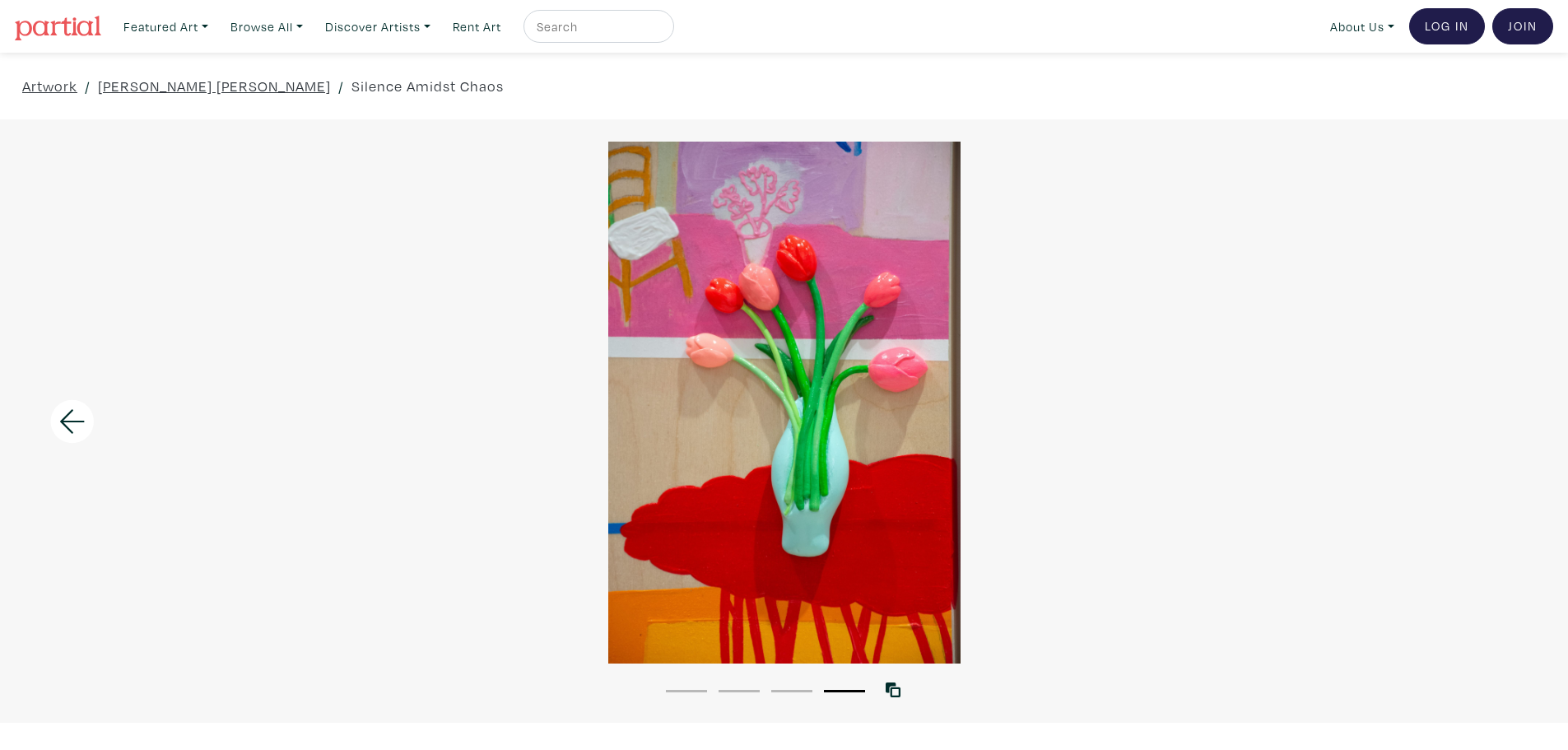
drag, startPoint x: 1484, startPoint y: 415, endPoint x: 1381, endPoint y: 455, distance: 110.5
click at [1418, 453] on div at bounding box center [784, 402] width 1568 height 522
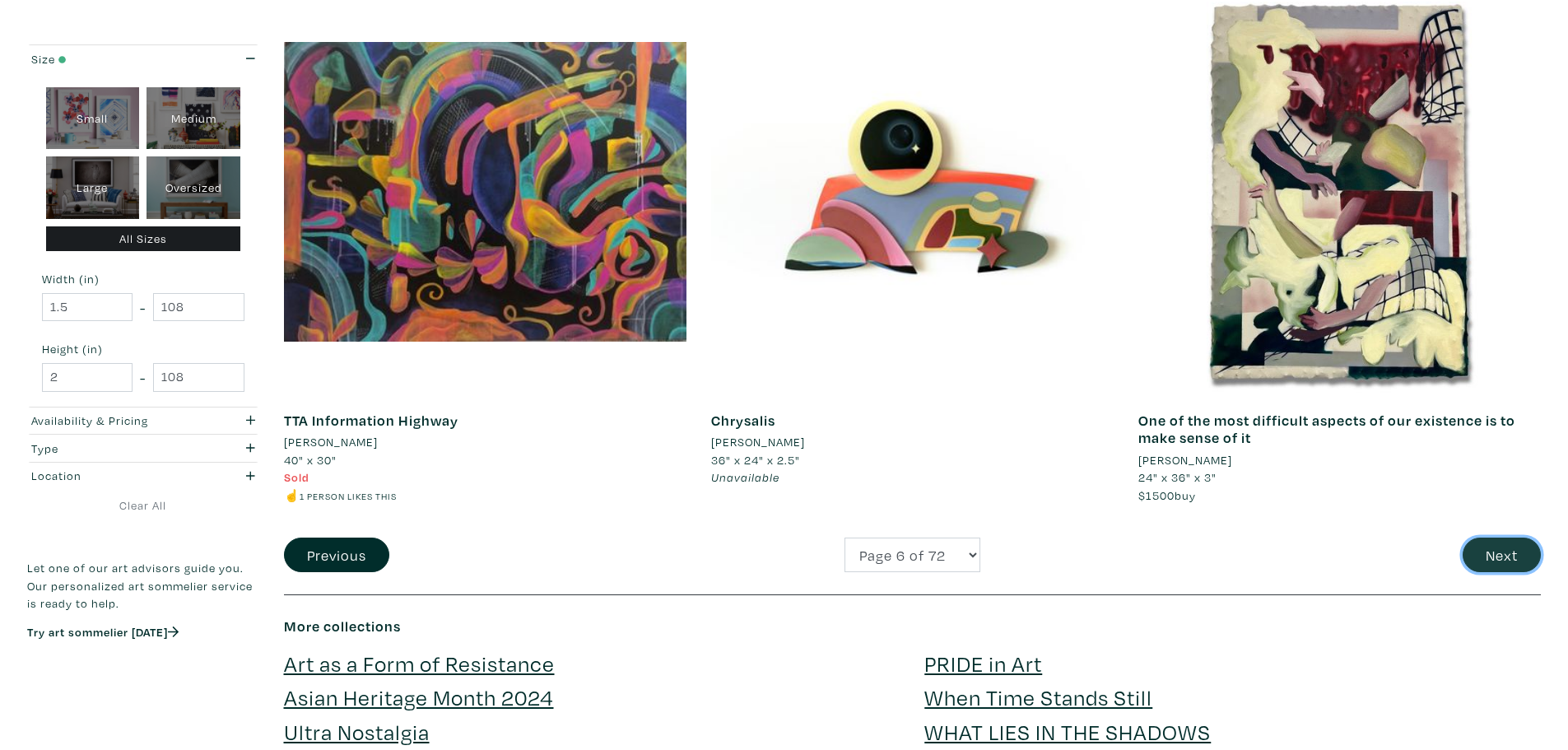
drag, startPoint x: 1492, startPoint y: 557, endPoint x: 1475, endPoint y: 554, distance: 17.3
click at [1492, 557] on button "Next" at bounding box center [1501, 555] width 78 height 36
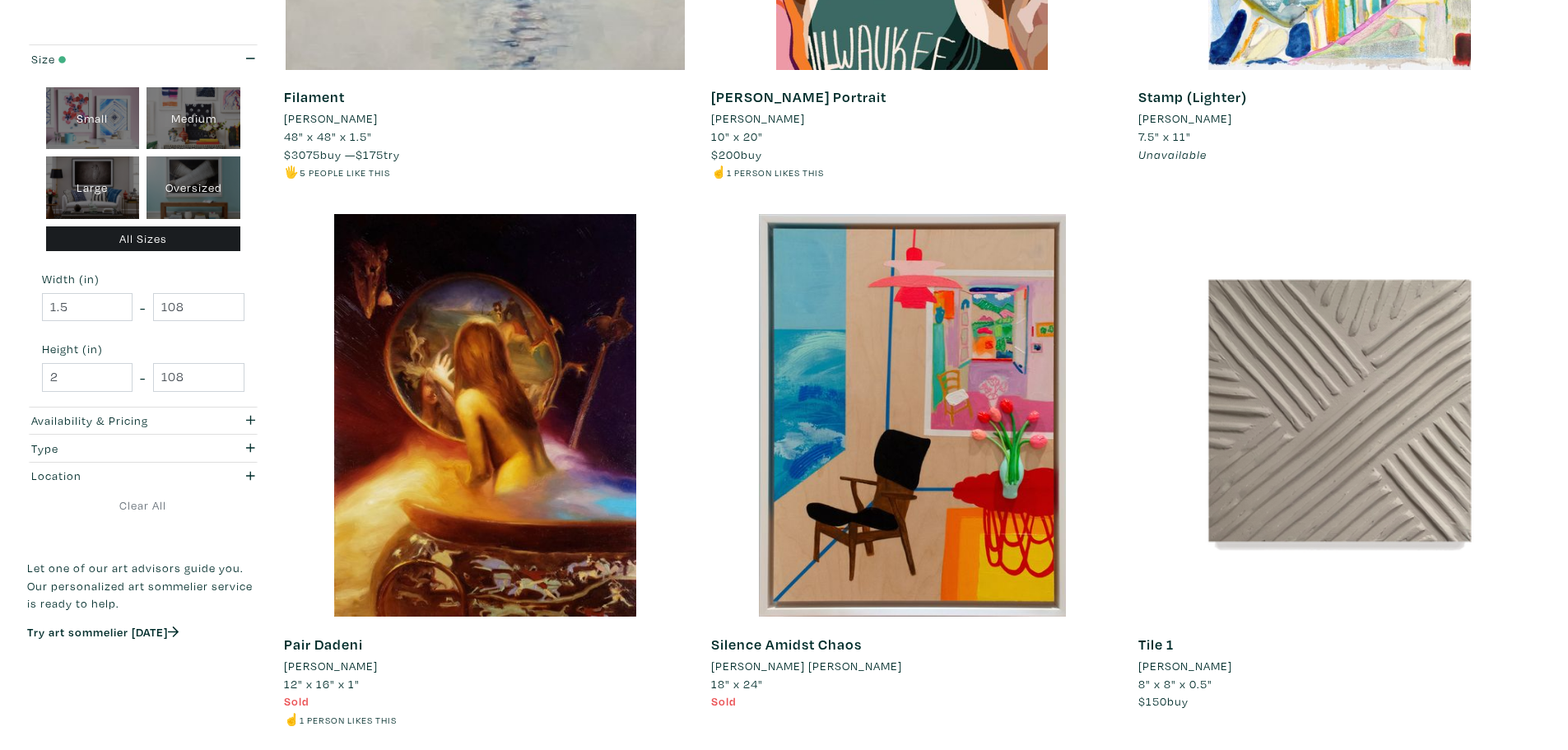
scroll to position [4117, 0]
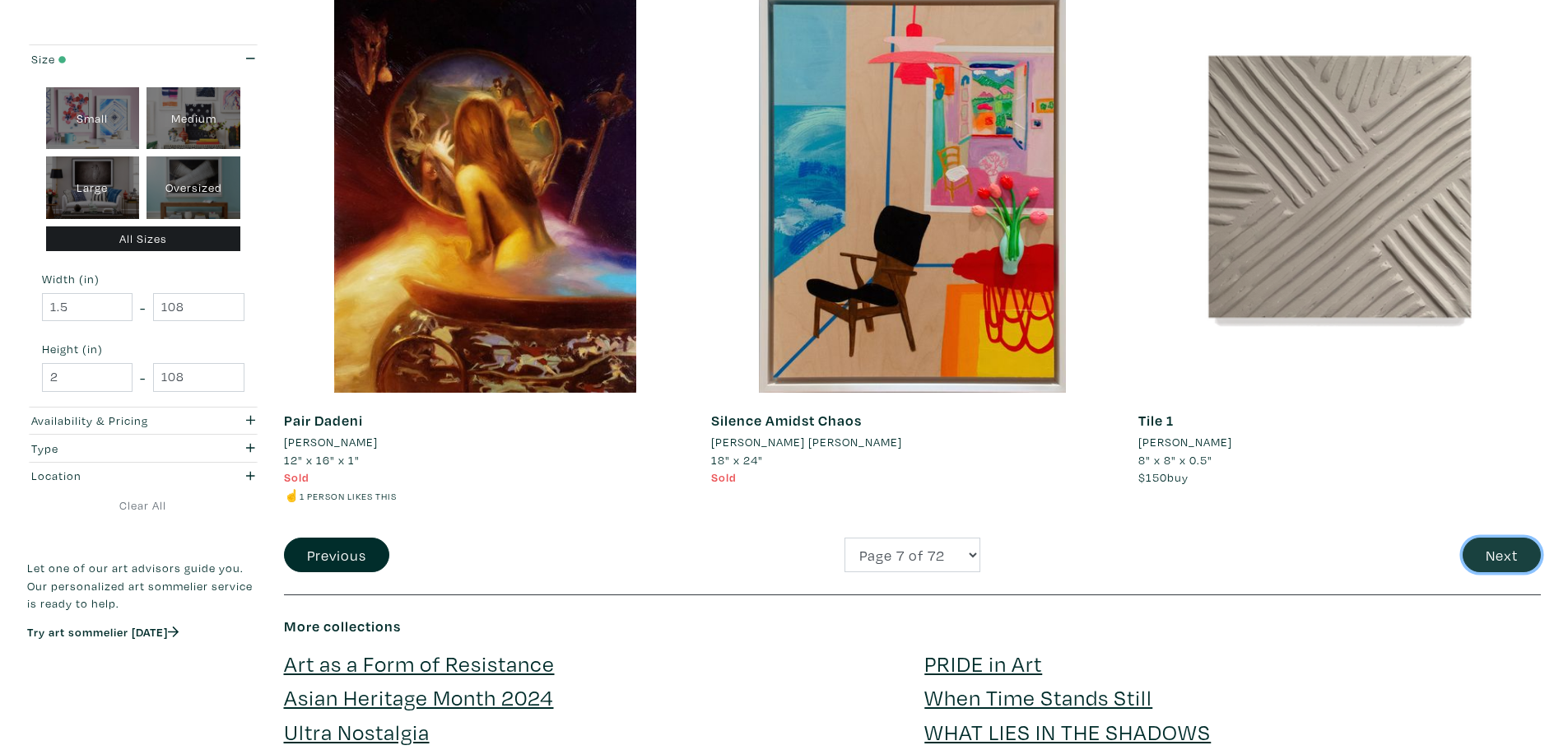
click at [1472, 556] on button "Next" at bounding box center [1501, 555] width 78 height 36
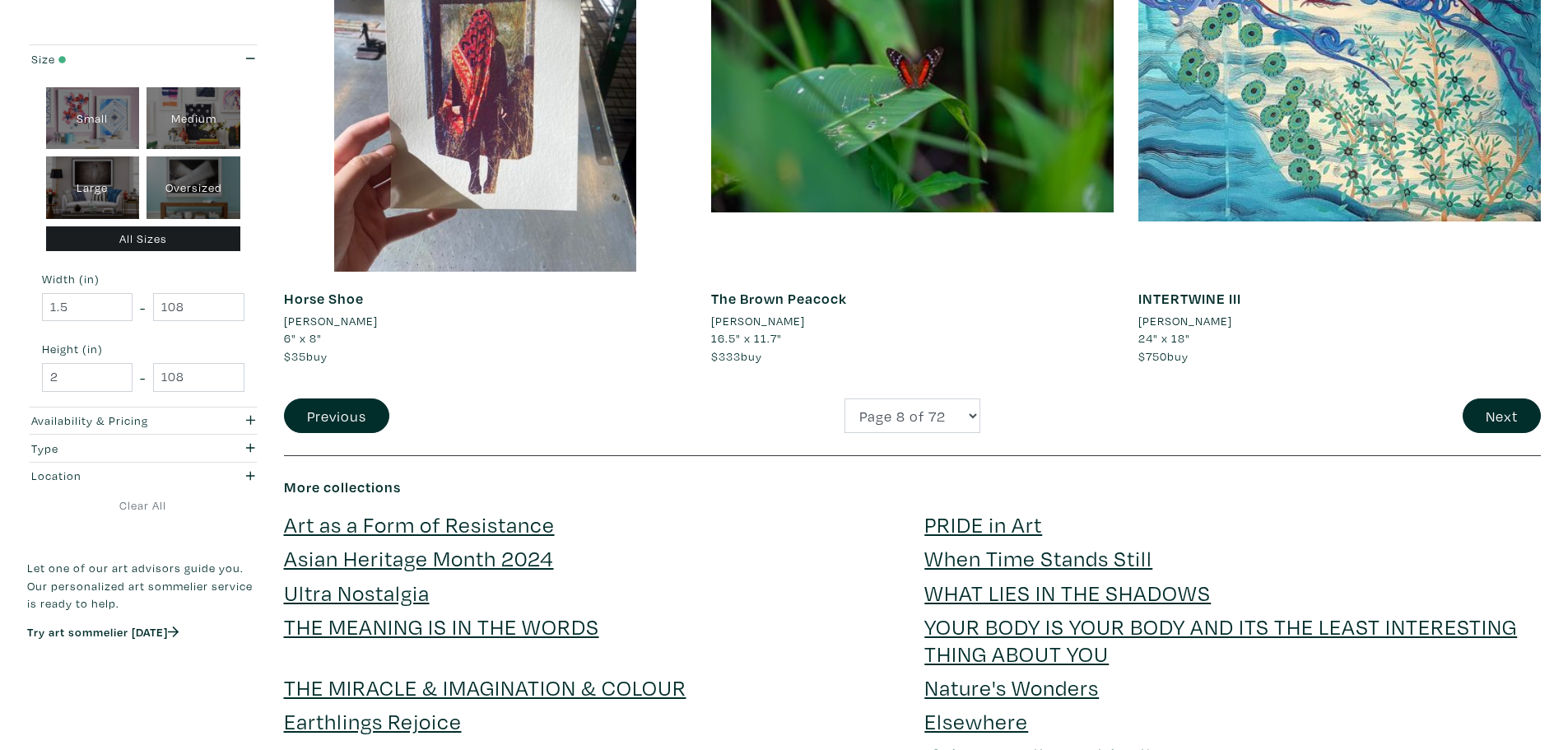
scroll to position [4528, 0]
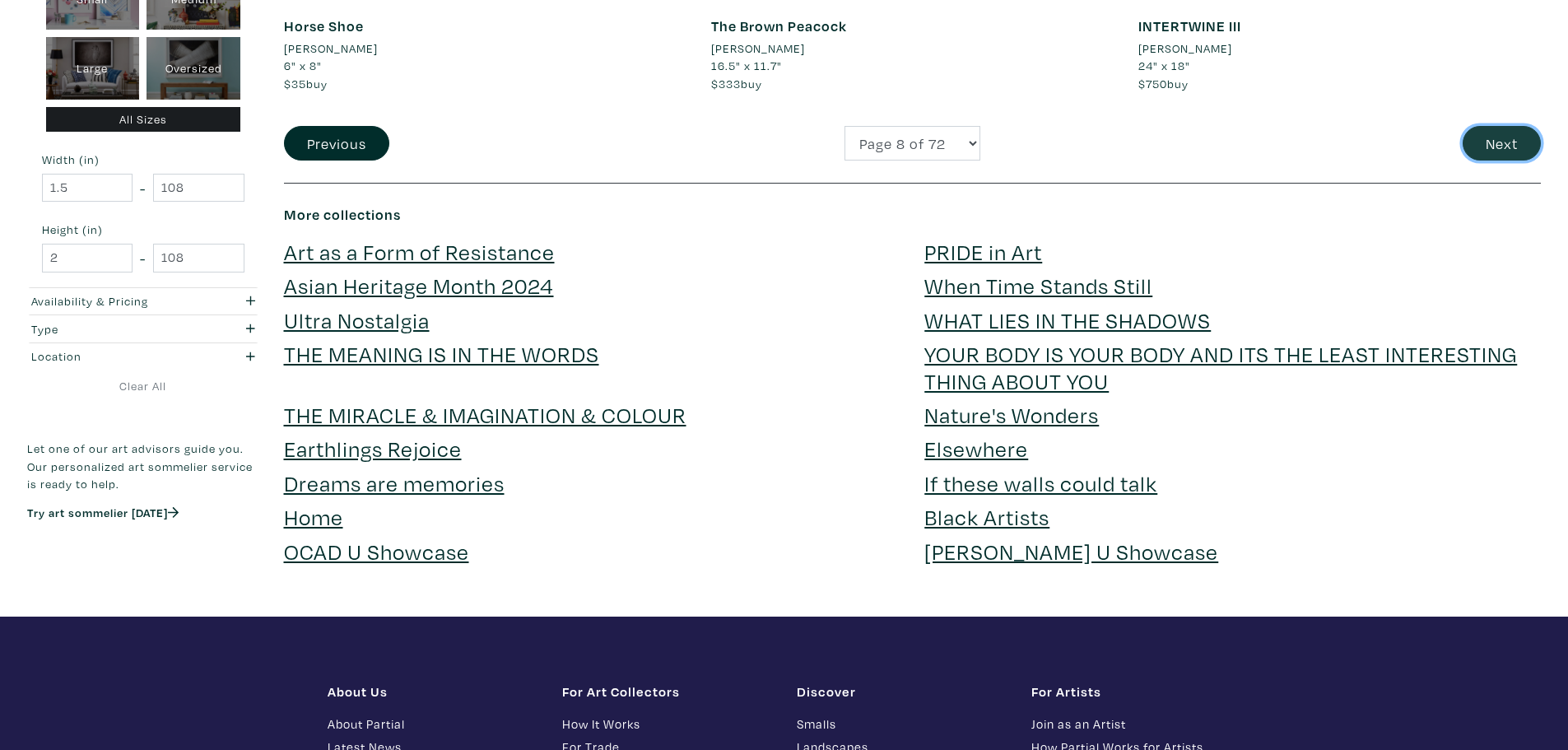
drag, startPoint x: 1517, startPoint y: 137, endPoint x: 1505, endPoint y: 138, distance: 12.0
click at [1517, 137] on button "Next" at bounding box center [1501, 144] width 78 height 36
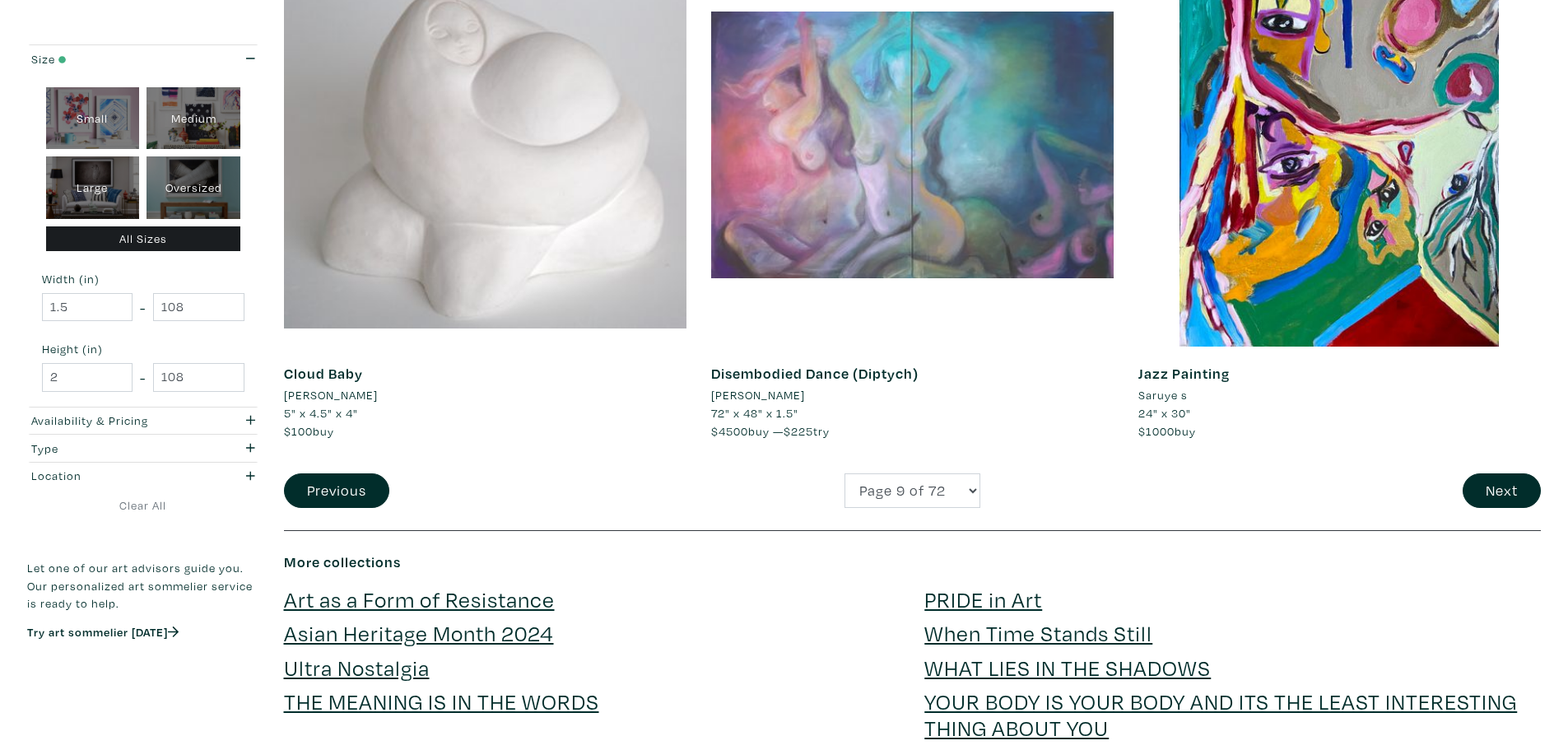
scroll to position [4199, 0]
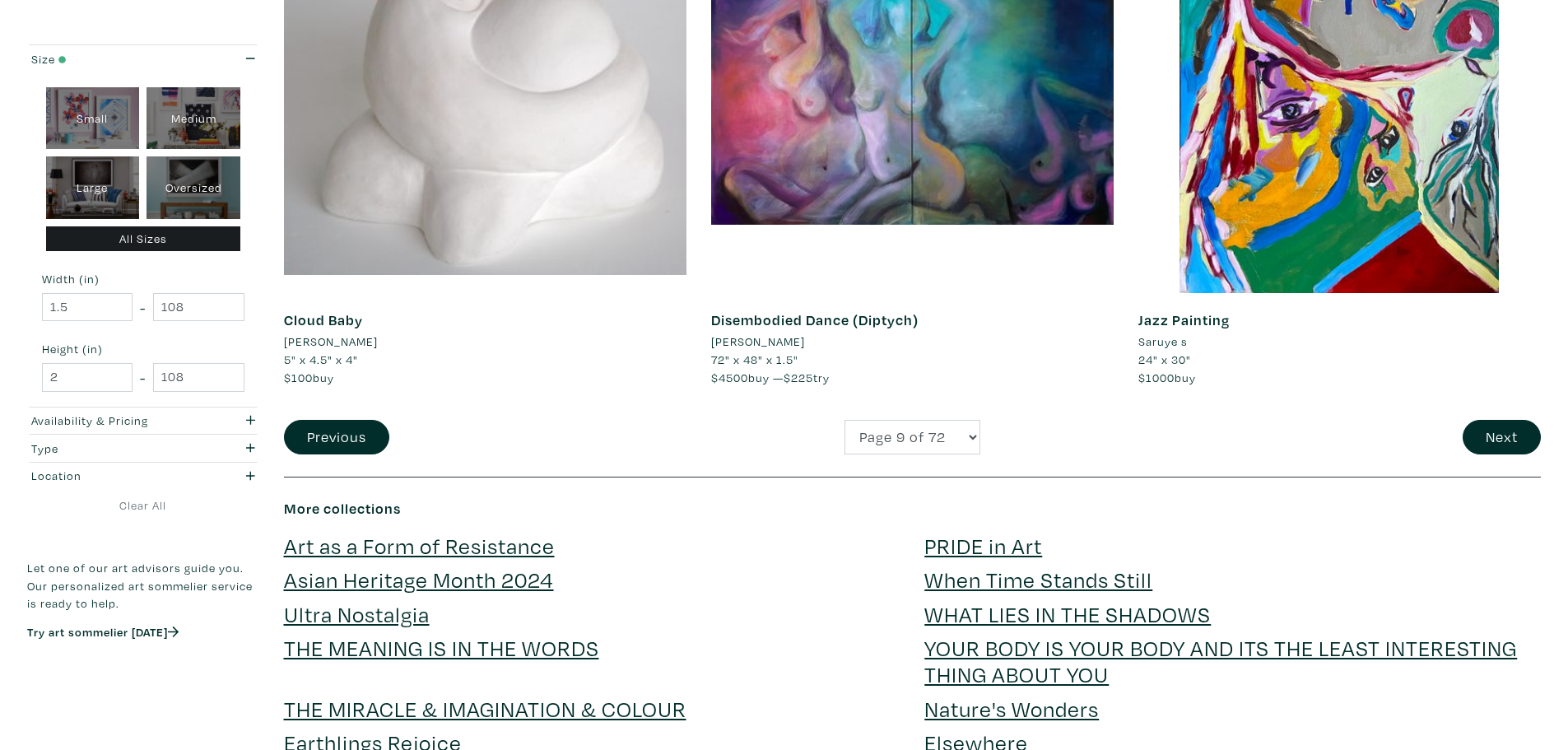
click at [1549, 442] on div "Next" at bounding box center [1339, 438] width 427 height 36
click at [1508, 434] on button "Next" at bounding box center [1501, 438] width 78 height 36
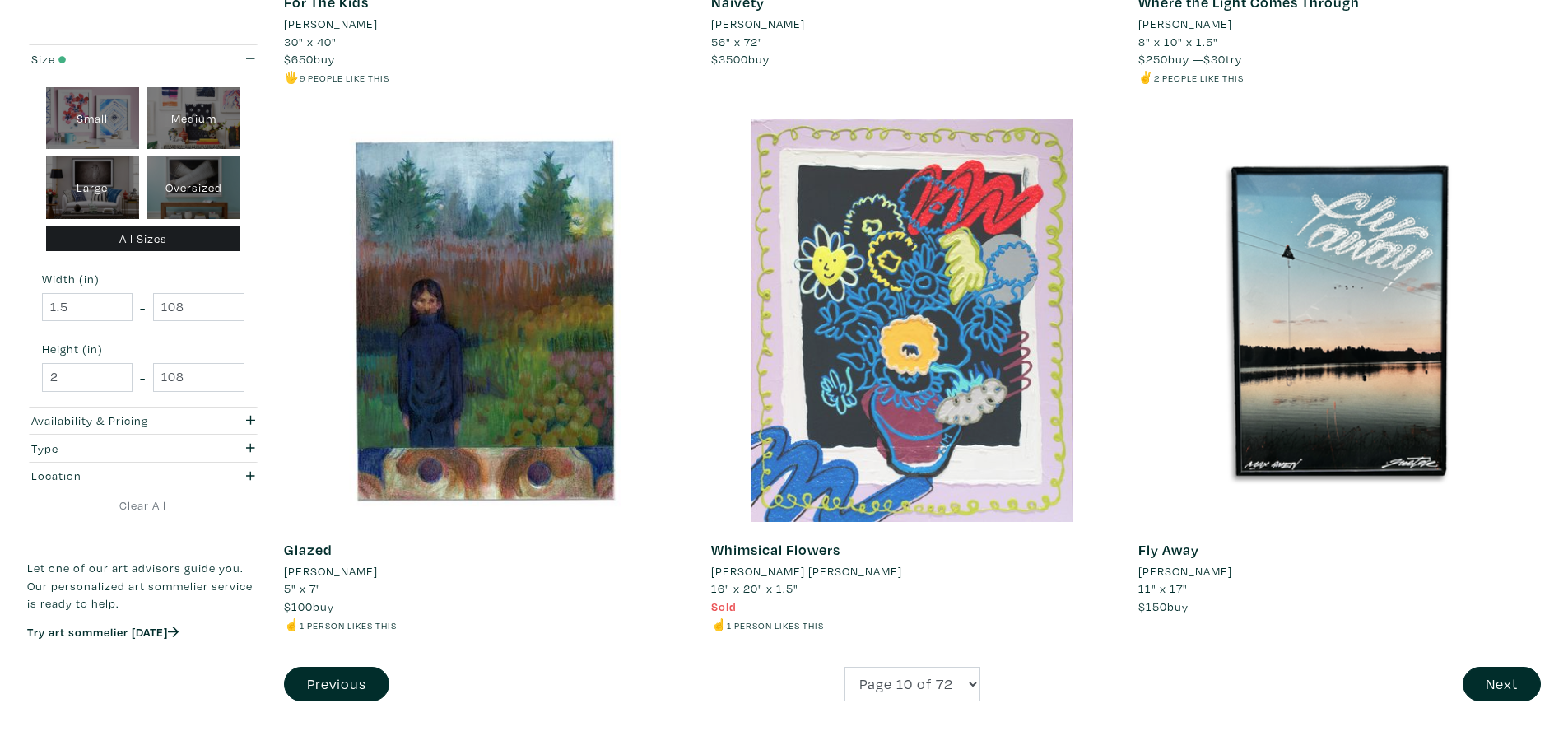
scroll to position [4282, 0]
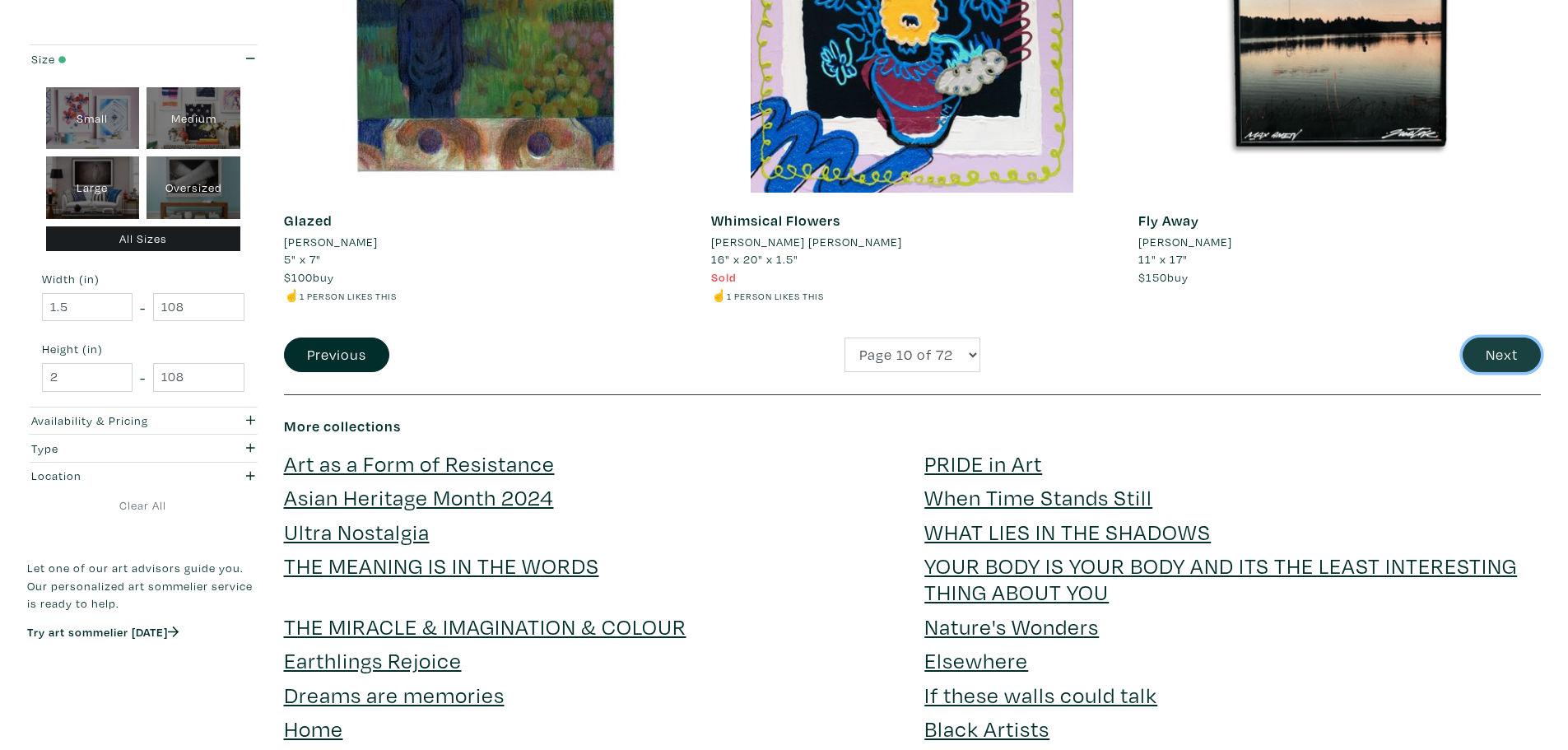
click at [1481, 359] on button "Next" at bounding box center [1501, 356] width 78 height 36
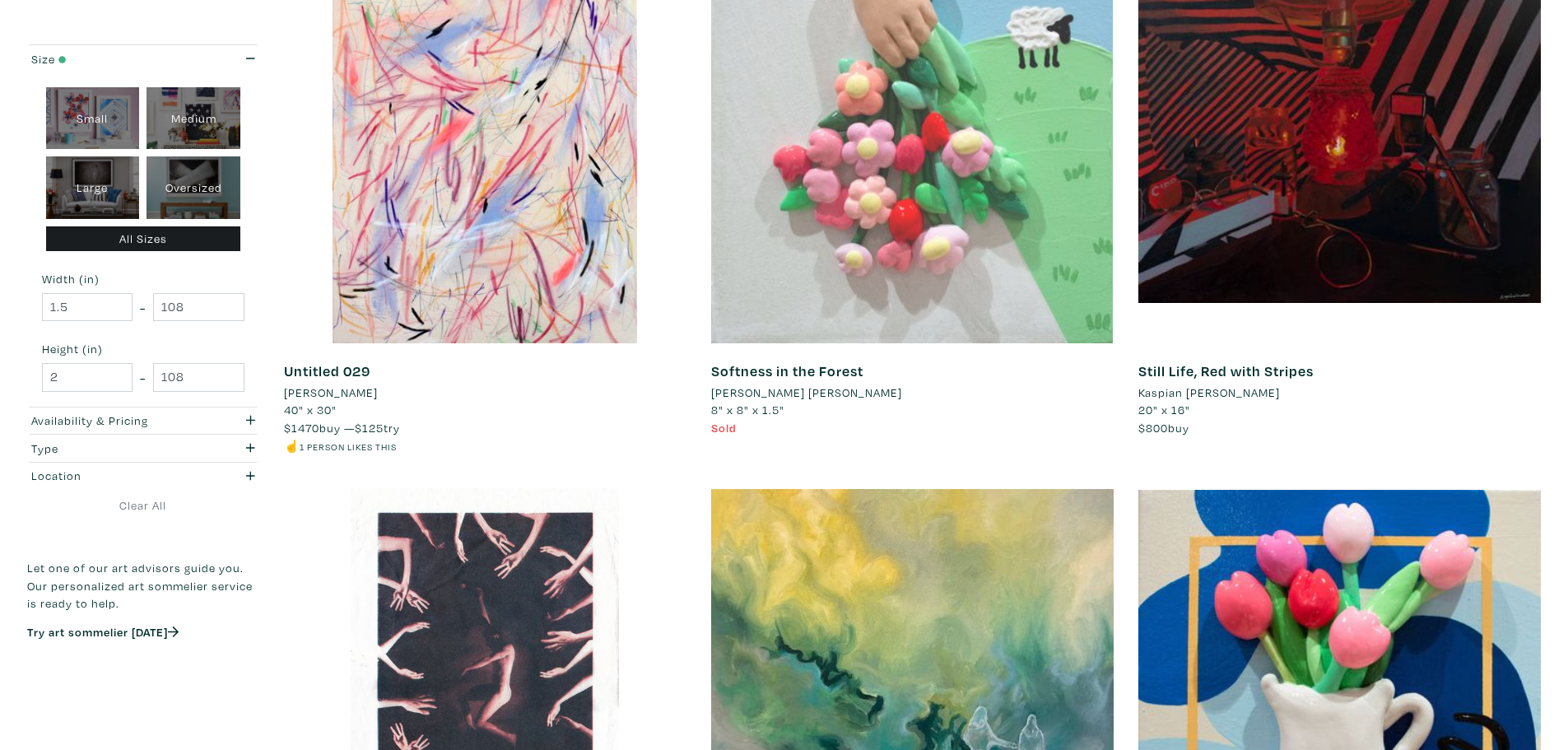
scroll to position [411, 0]
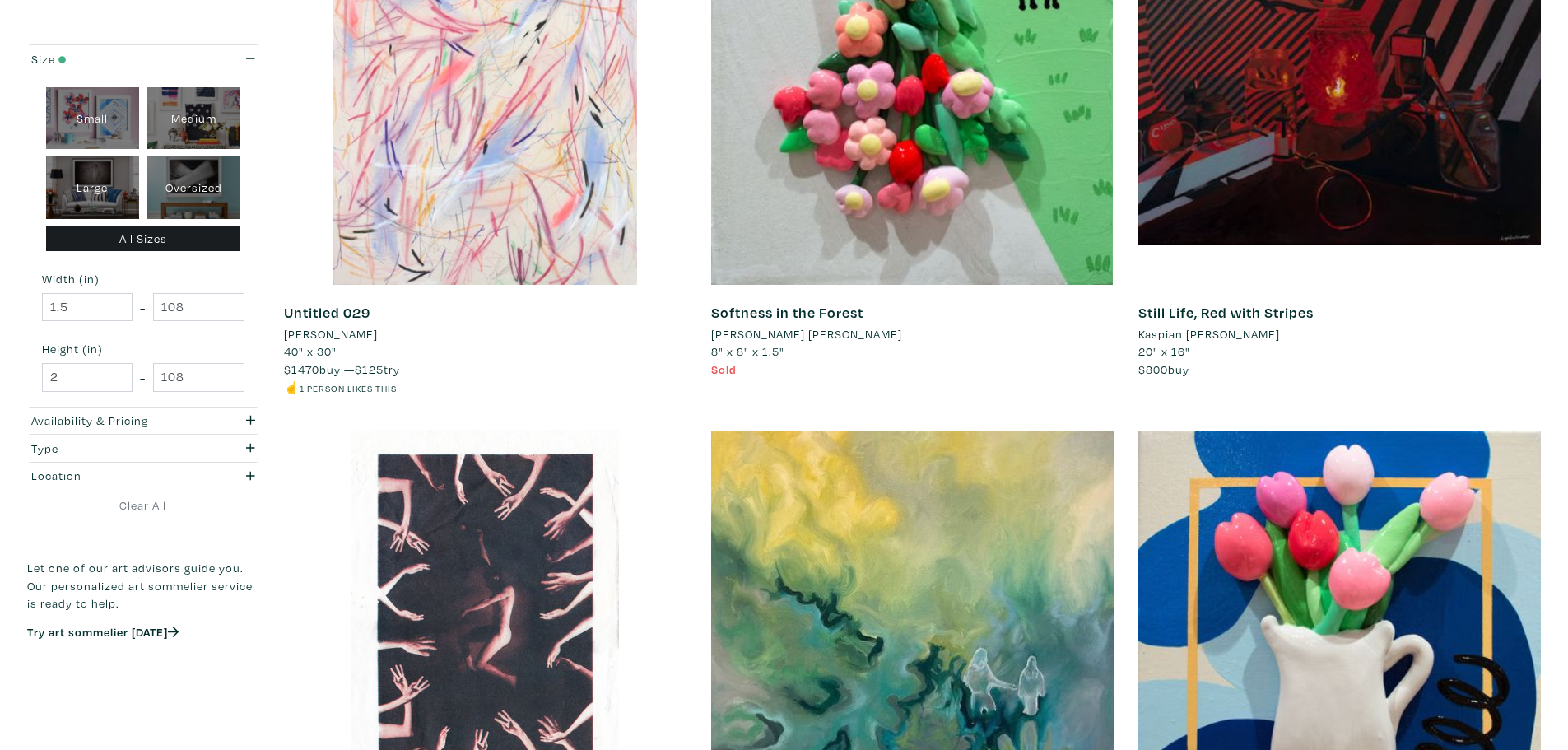
click at [462, 173] on div at bounding box center [485, 84] width 403 height 403
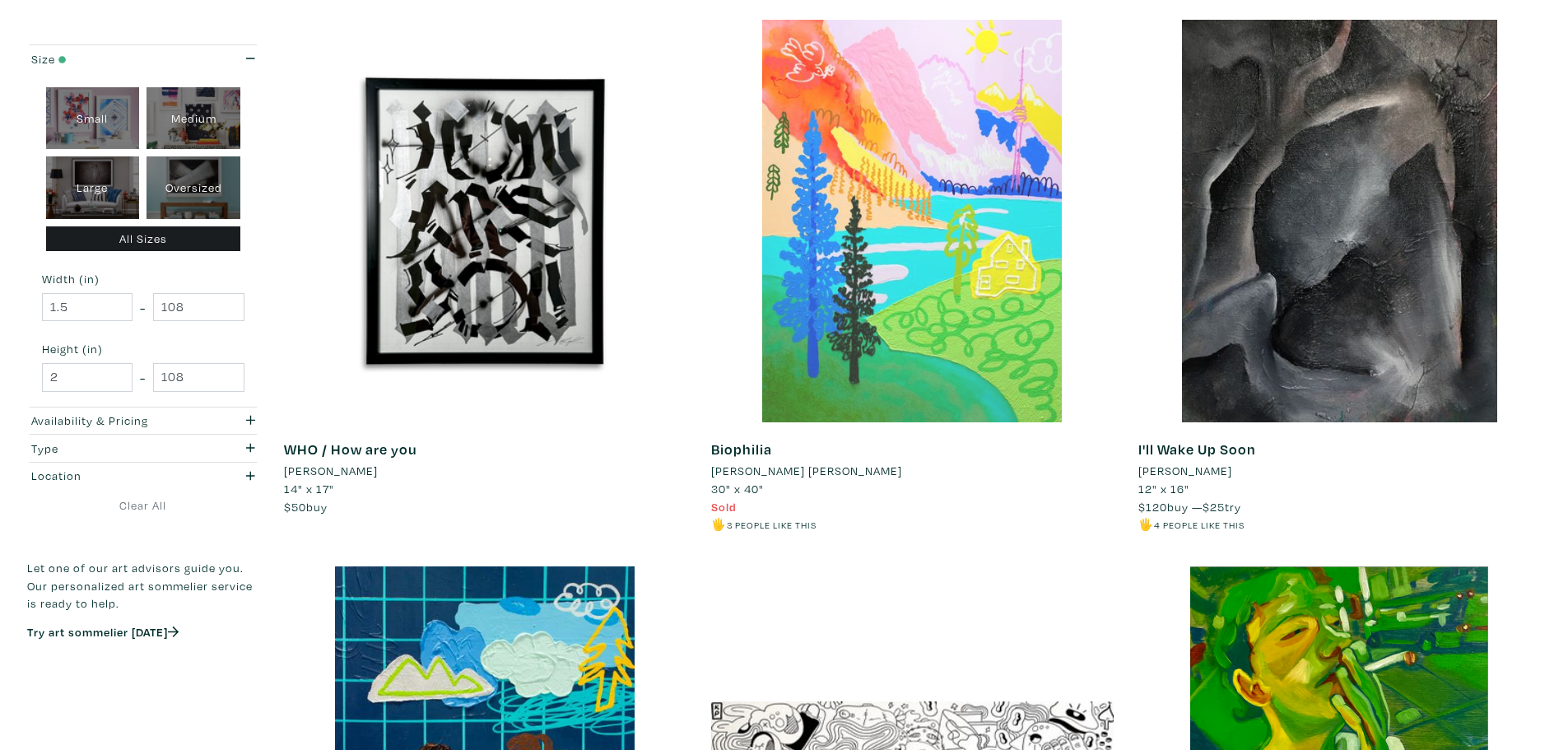
scroll to position [4117, 0]
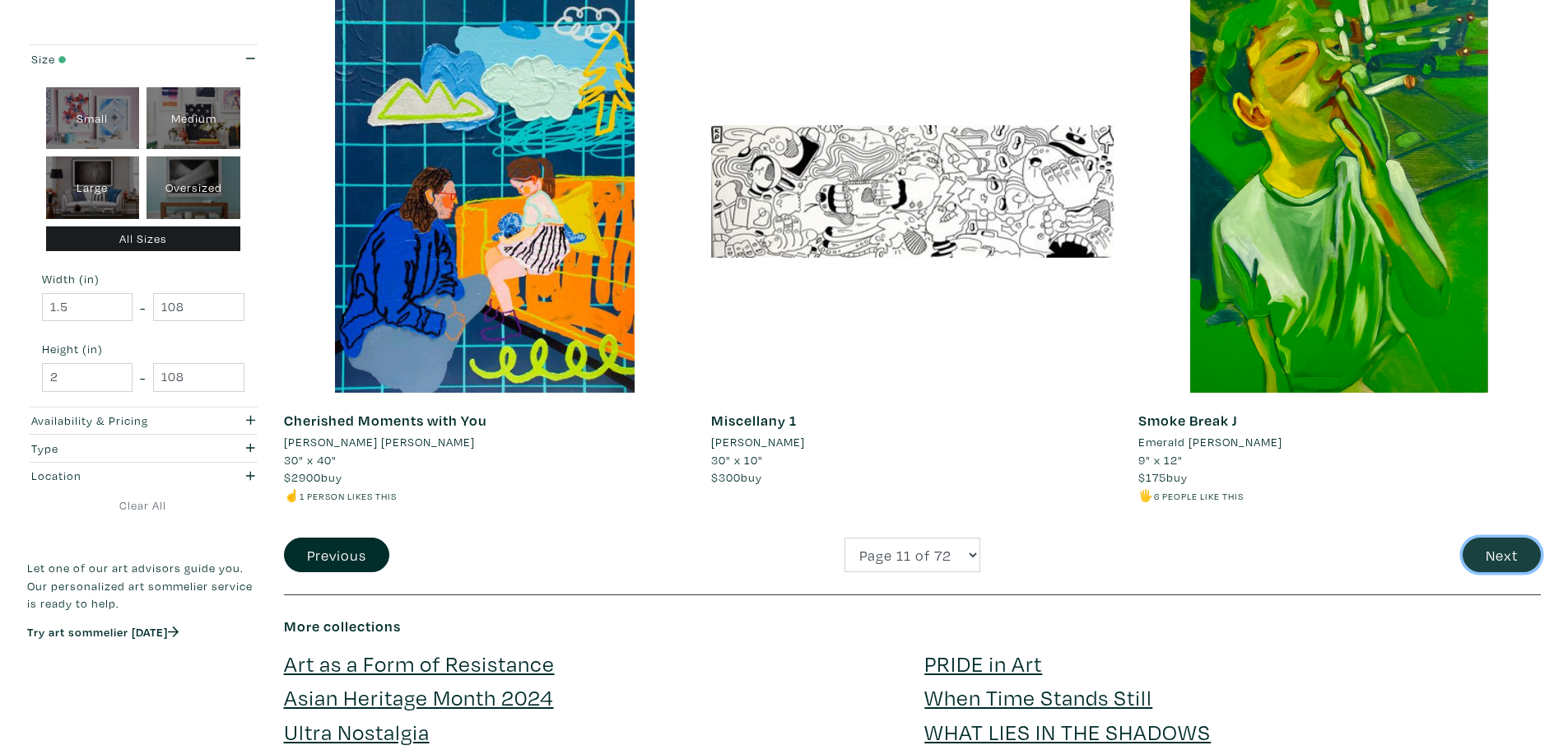
click at [1493, 560] on button "Next" at bounding box center [1501, 555] width 78 height 36
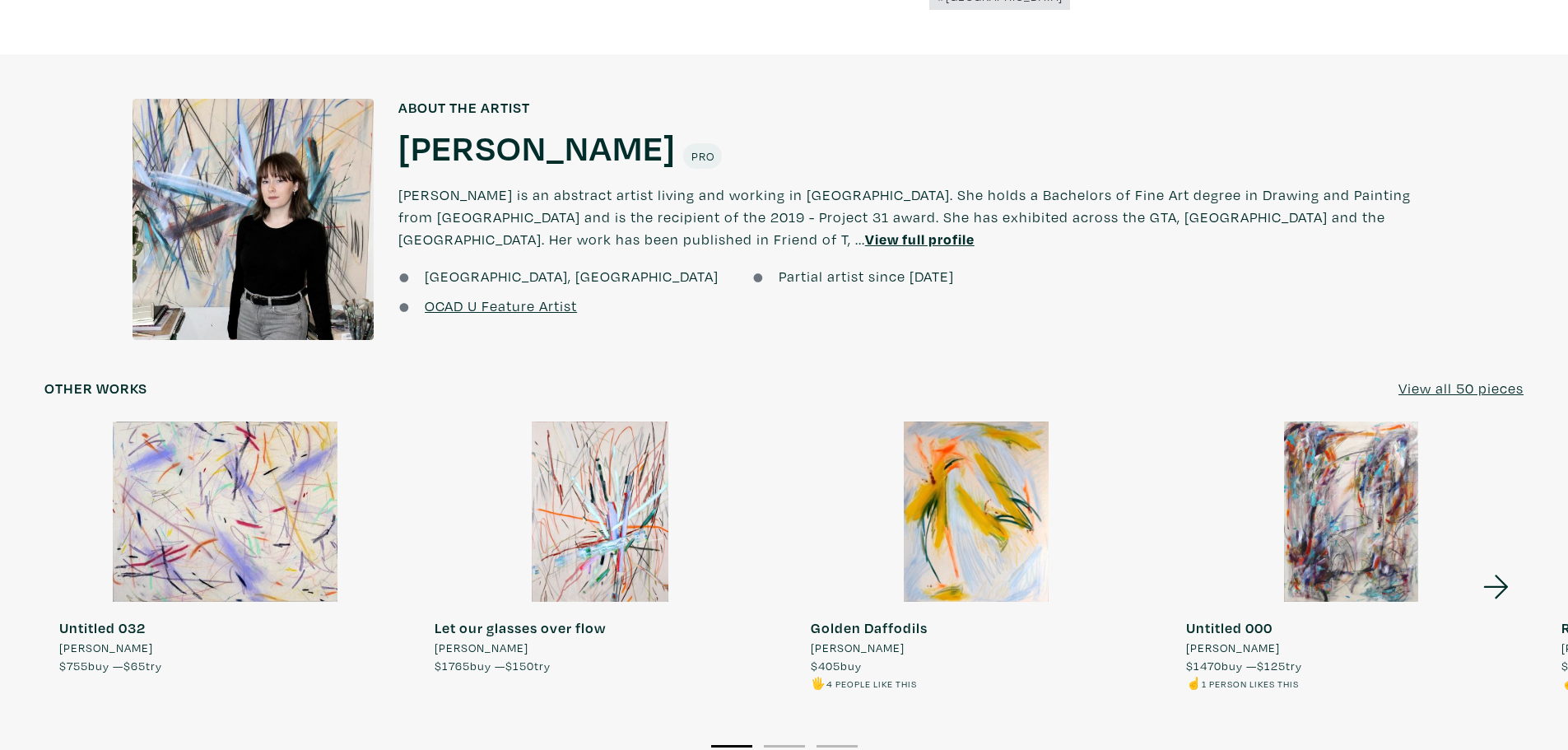
scroll to position [1564, 0]
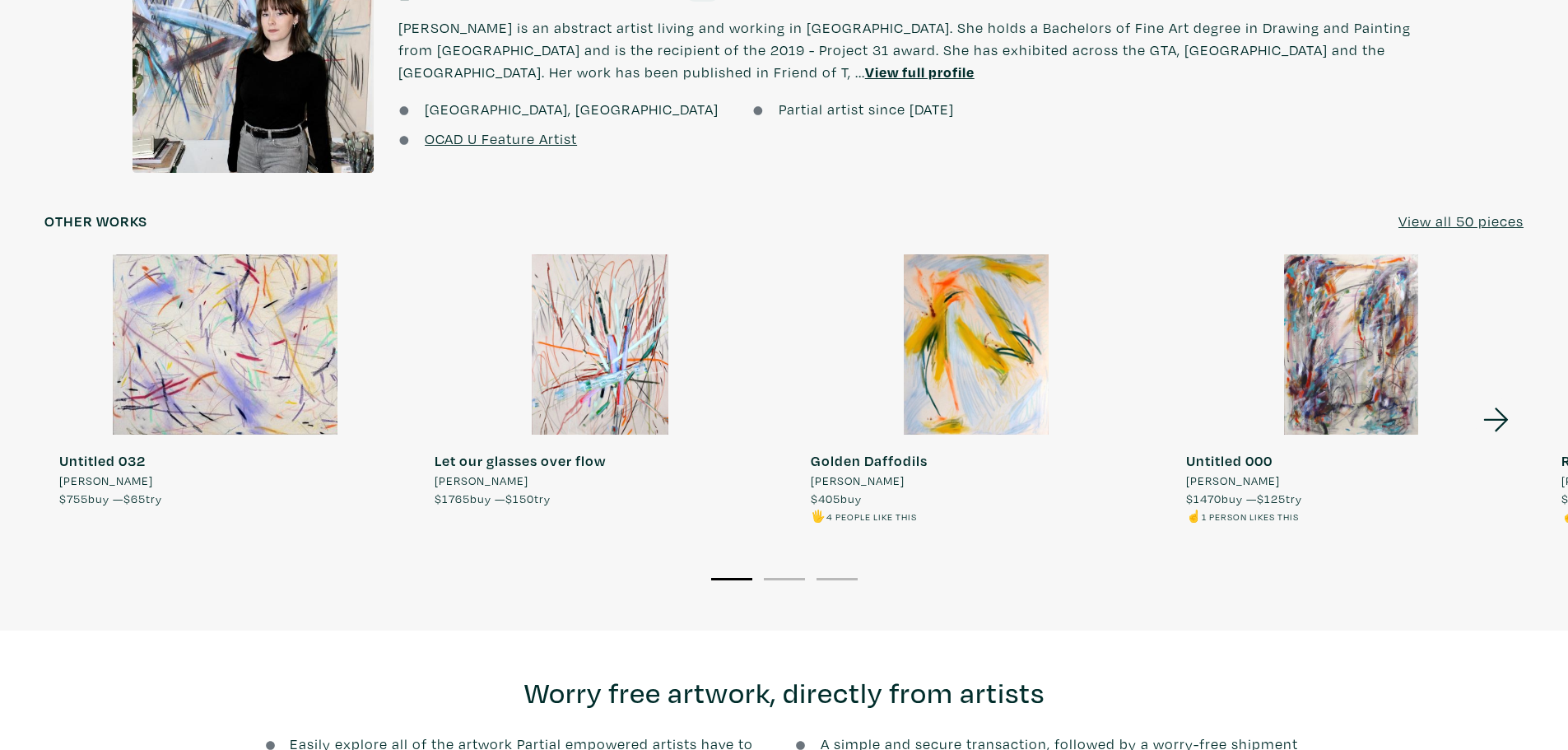
click at [1503, 398] on icon at bounding box center [1496, 420] width 55 height 44
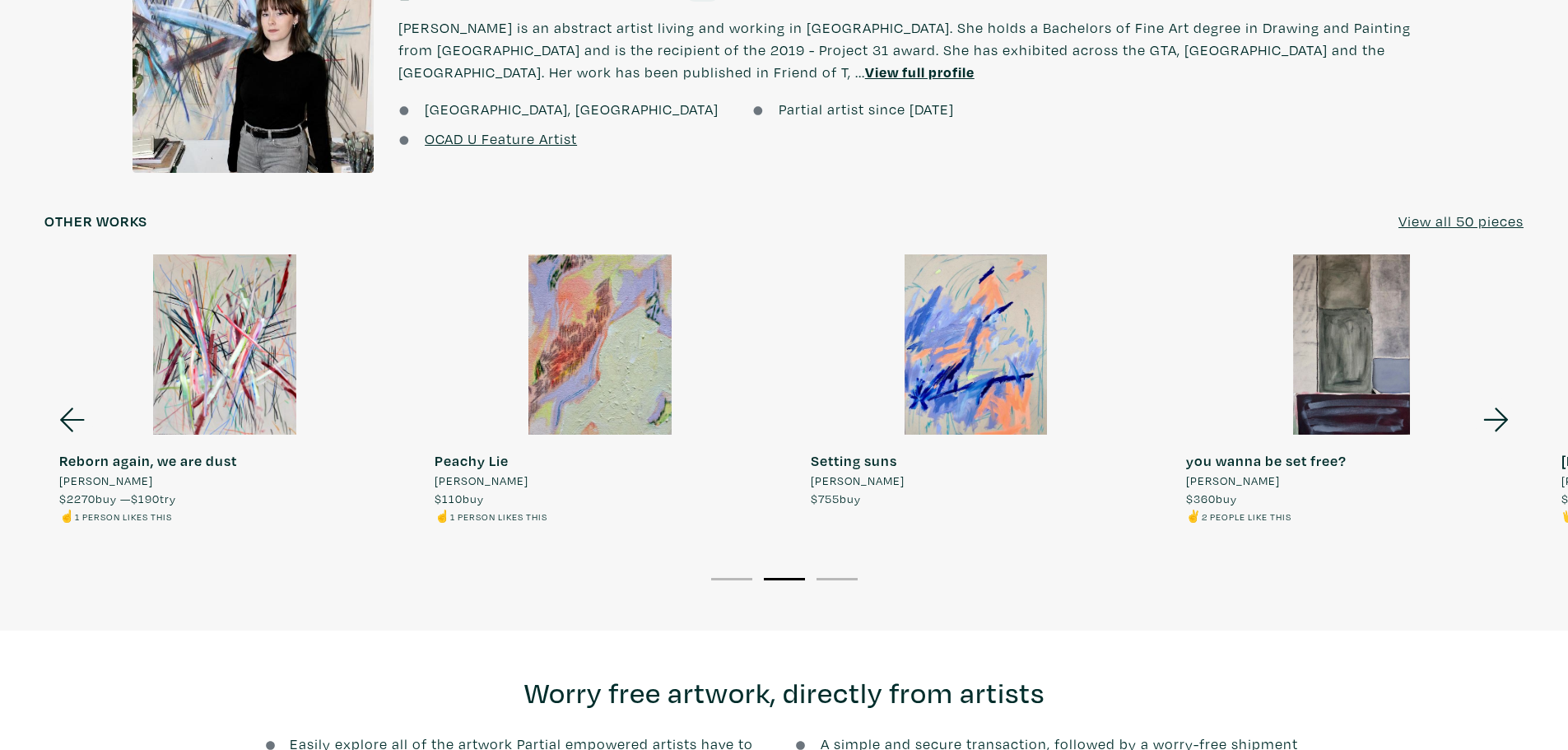
click at [1503, 398] on icon at bounding box center [1496, 420] width 55 height 44
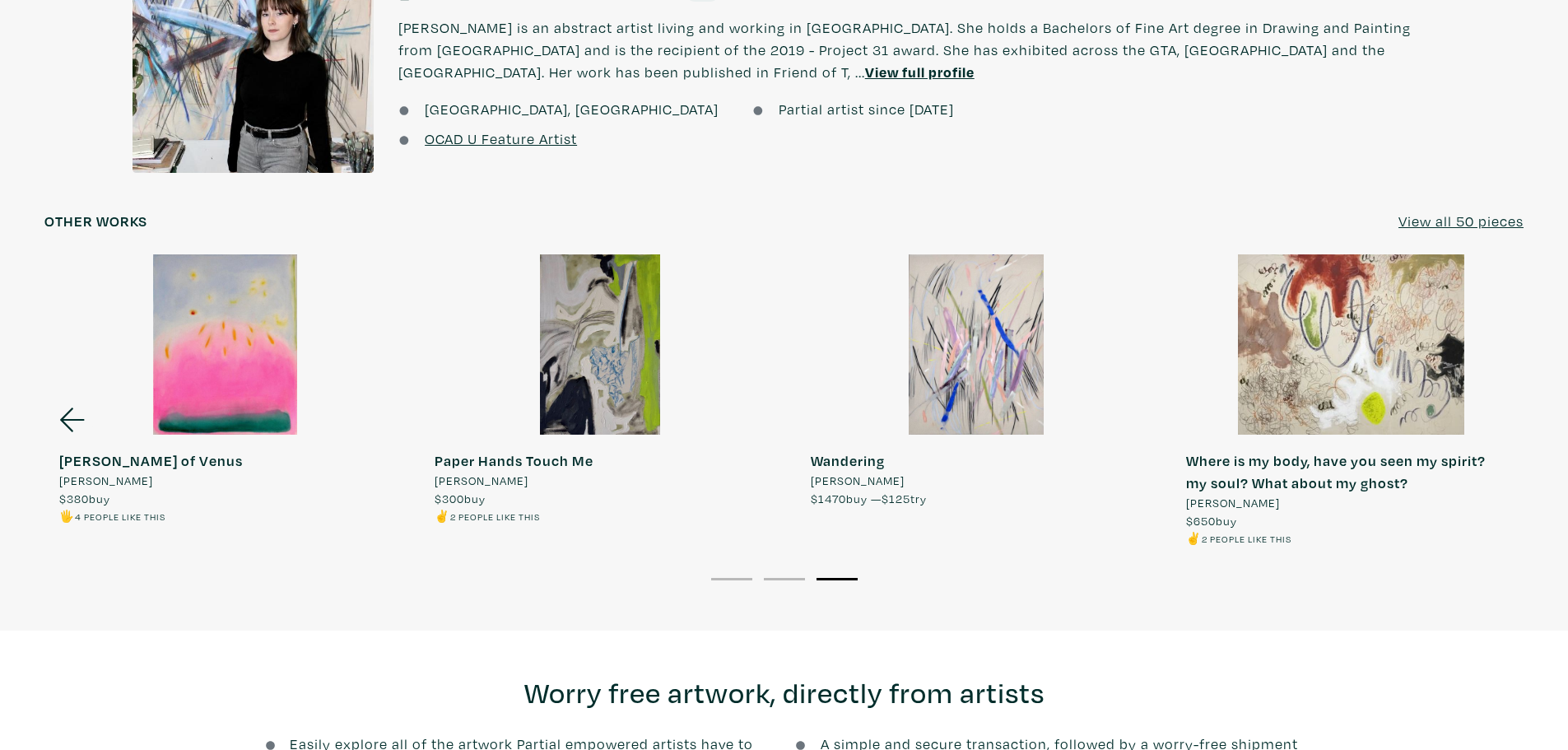
click at [1455, 212] on u "View all 50 pieces" at bounding box center [1461, 221] width 125 height 19
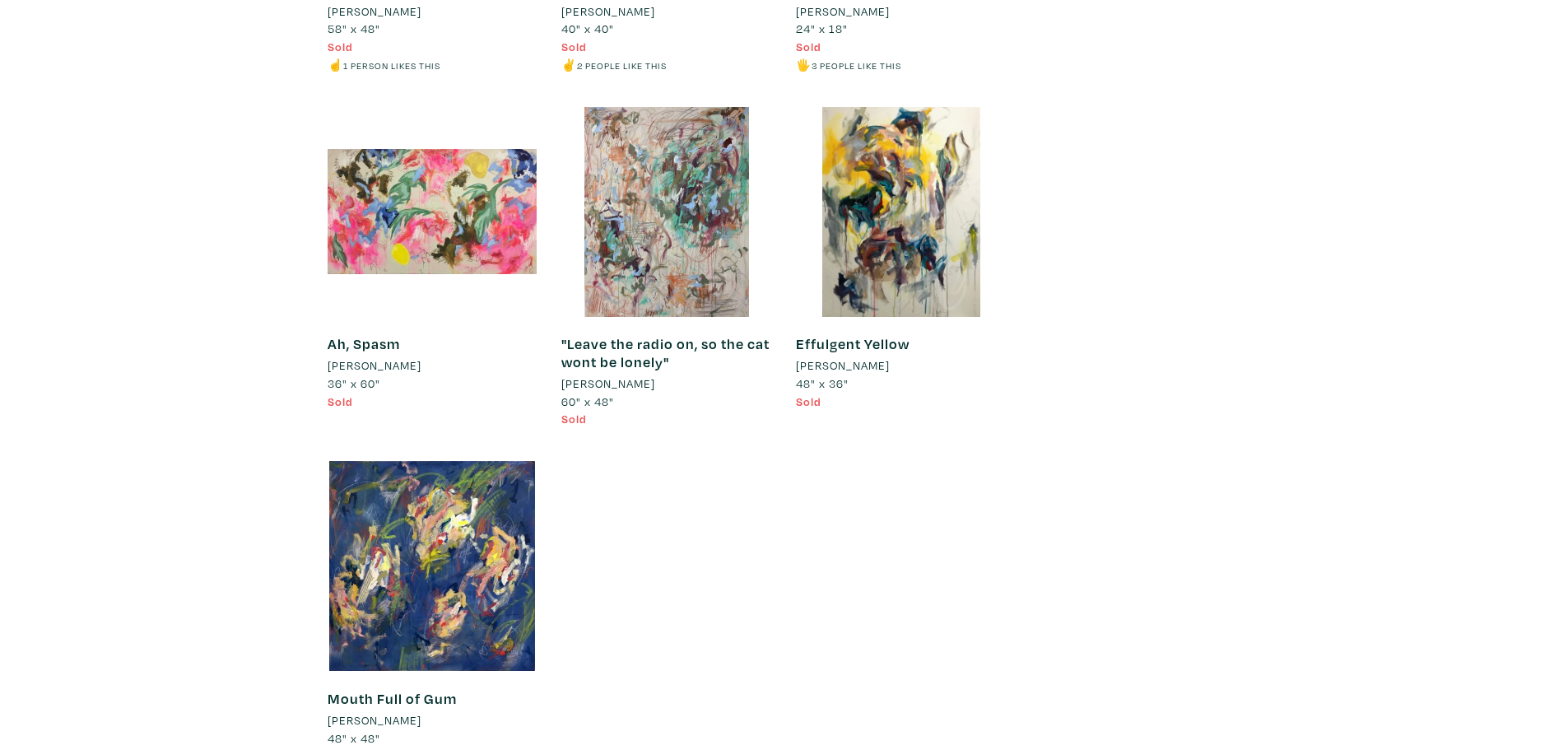
scroll to position [8563, 0]
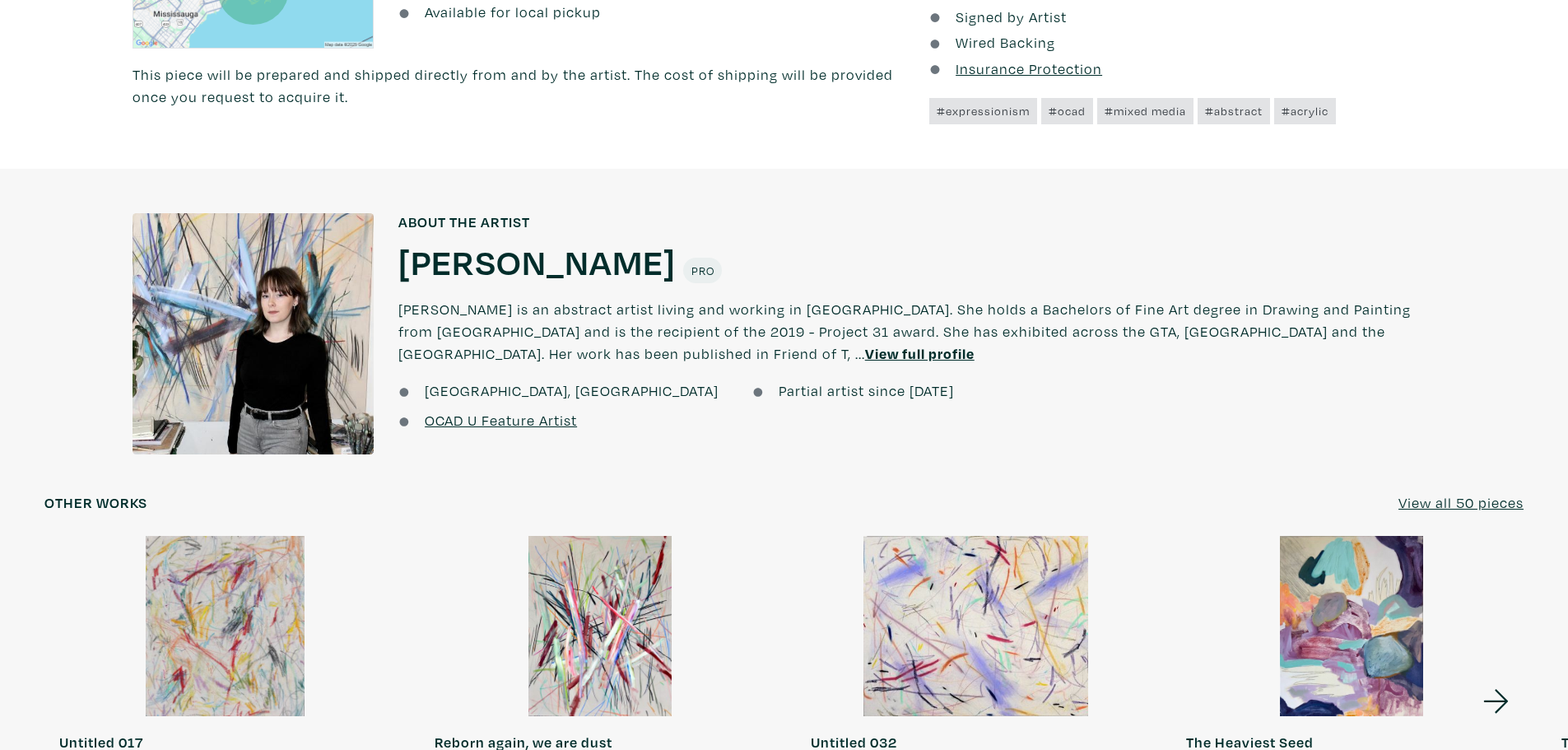
scroll to position [988, 0]
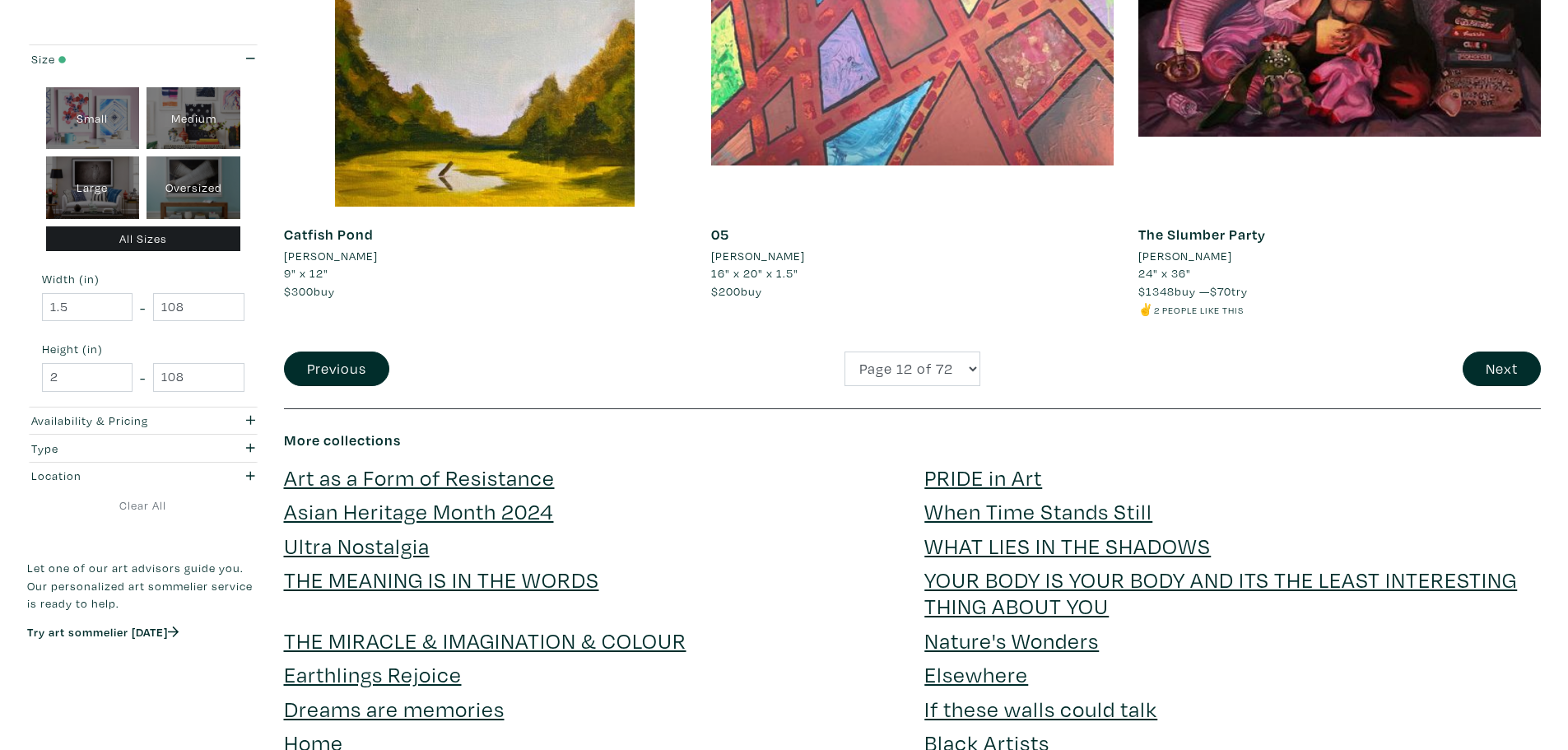
scroll to position [4282, 0]
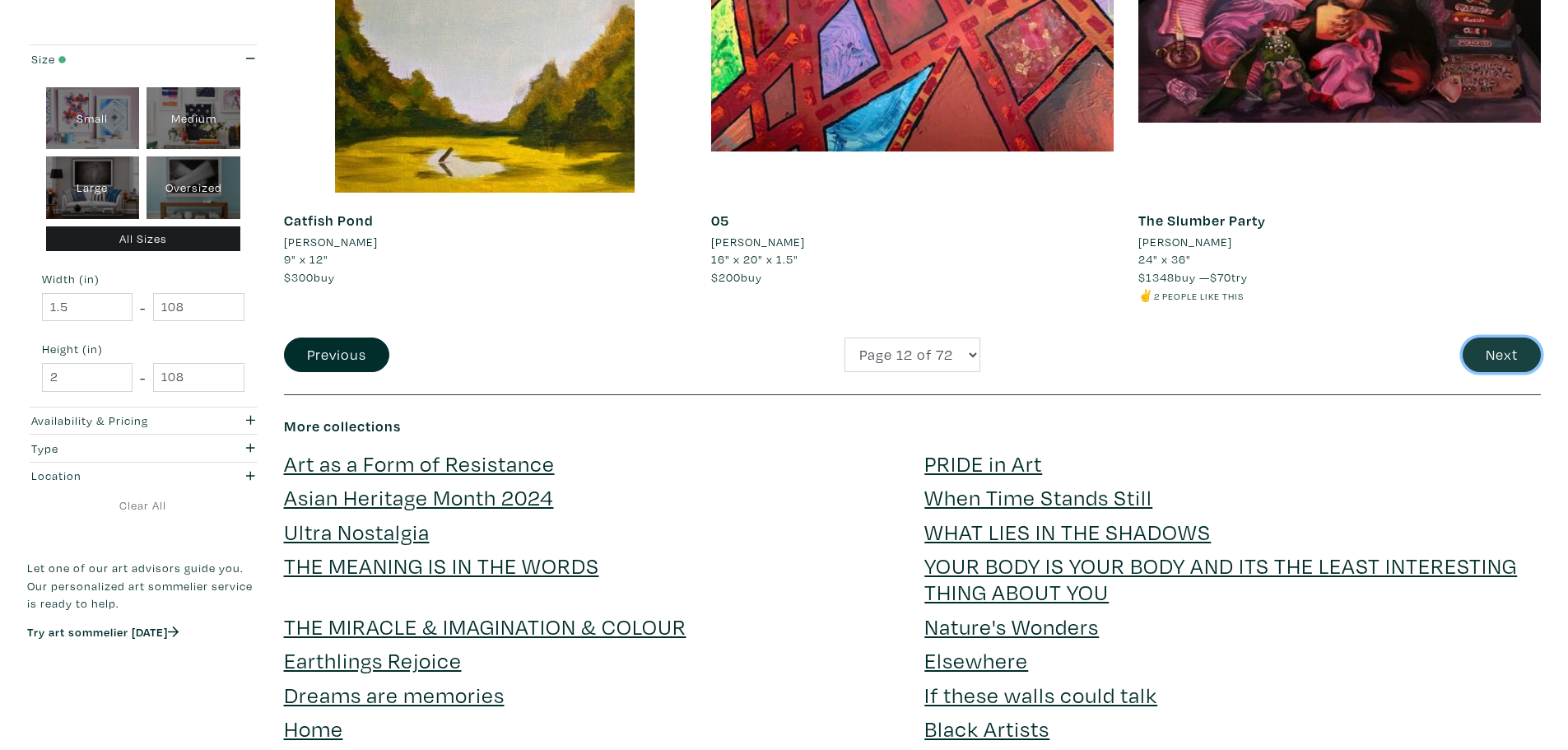
click at [1495, 357] on button "Next" at bounding box center [1501, 356] width 78 height 36
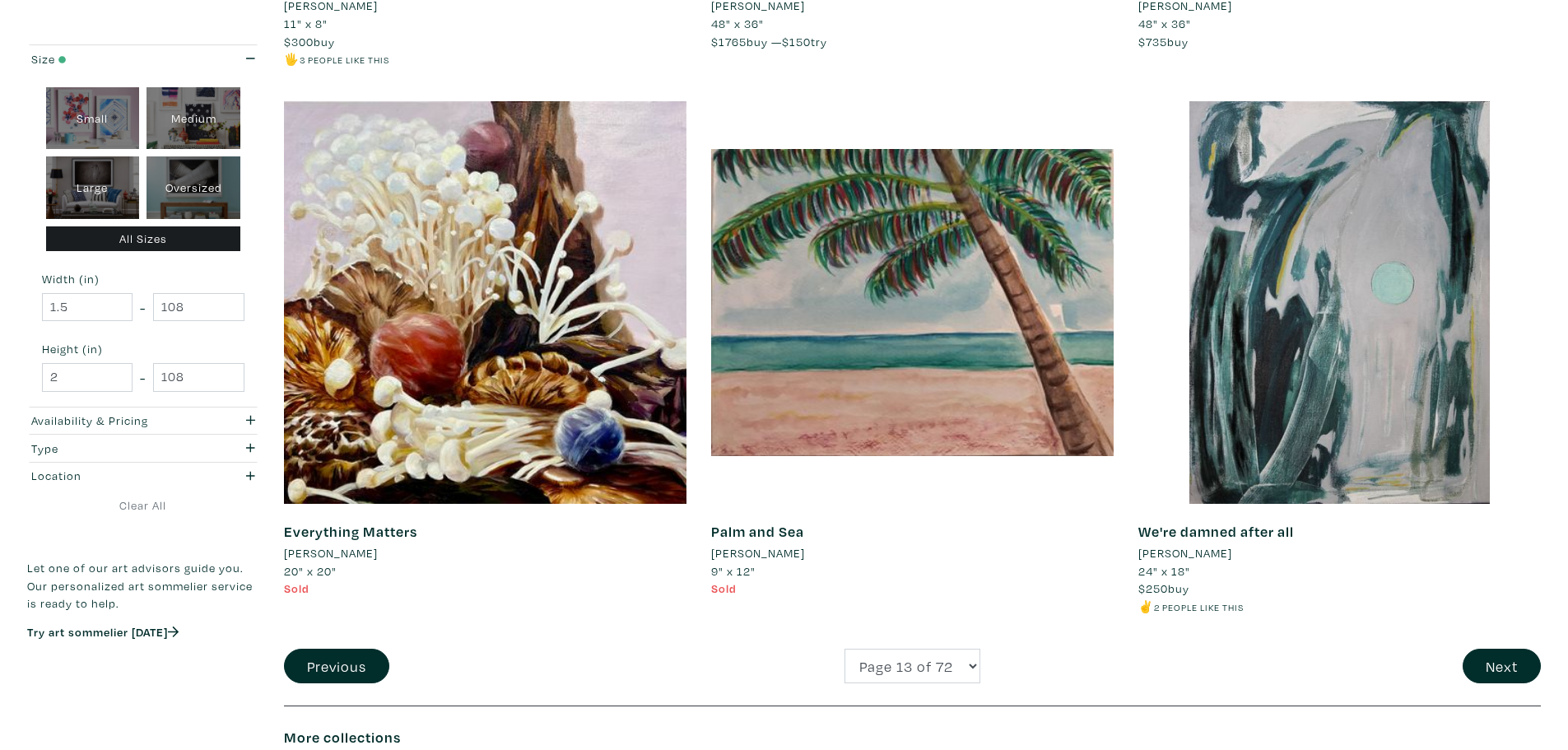
scroll to position [4693, 0]
